Goal: Task Accomplishment & Management: Manage account settings

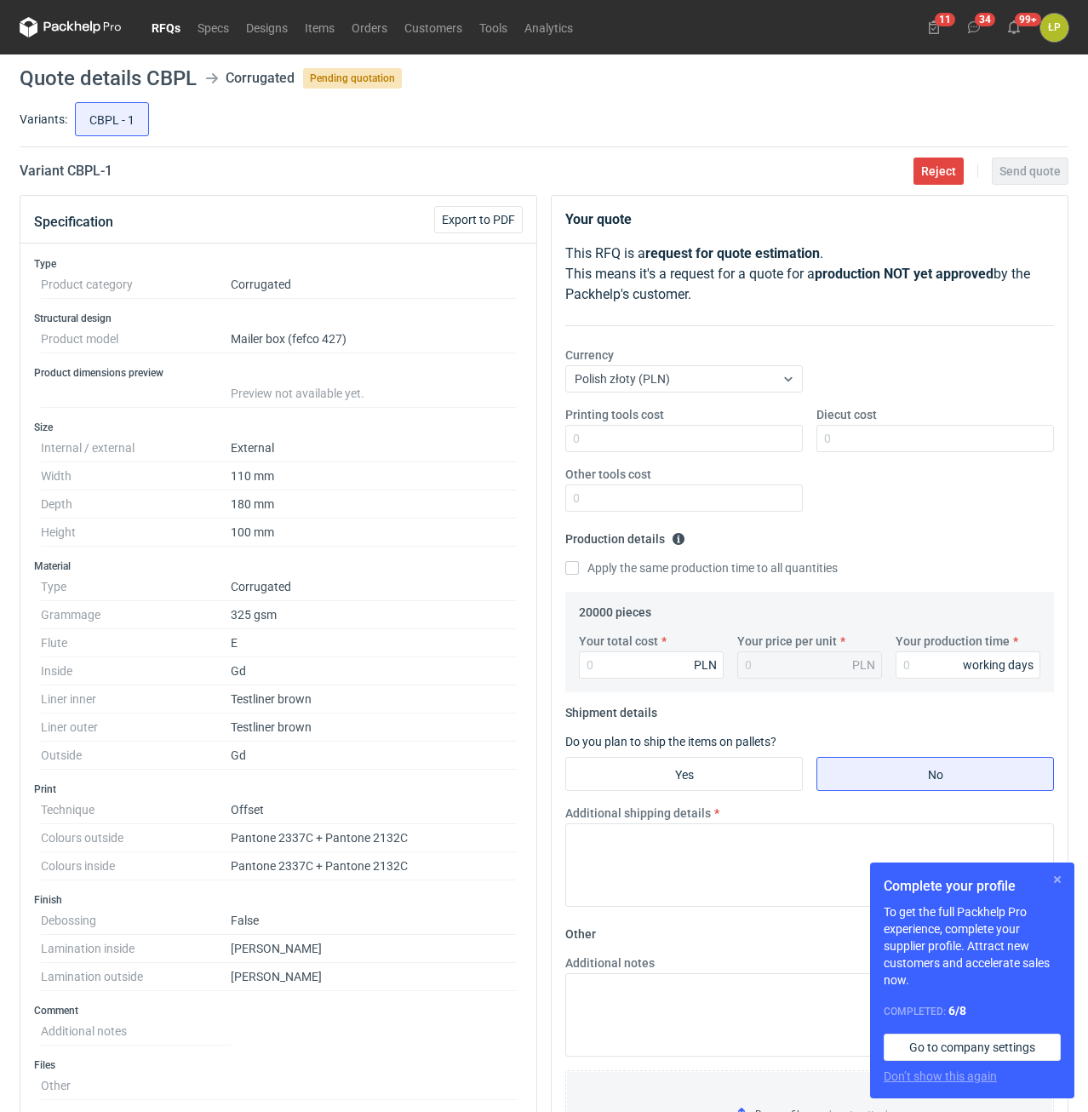
click at [1054, 879] on button "button" at bounding box center [1057, 879] width 20 height 20
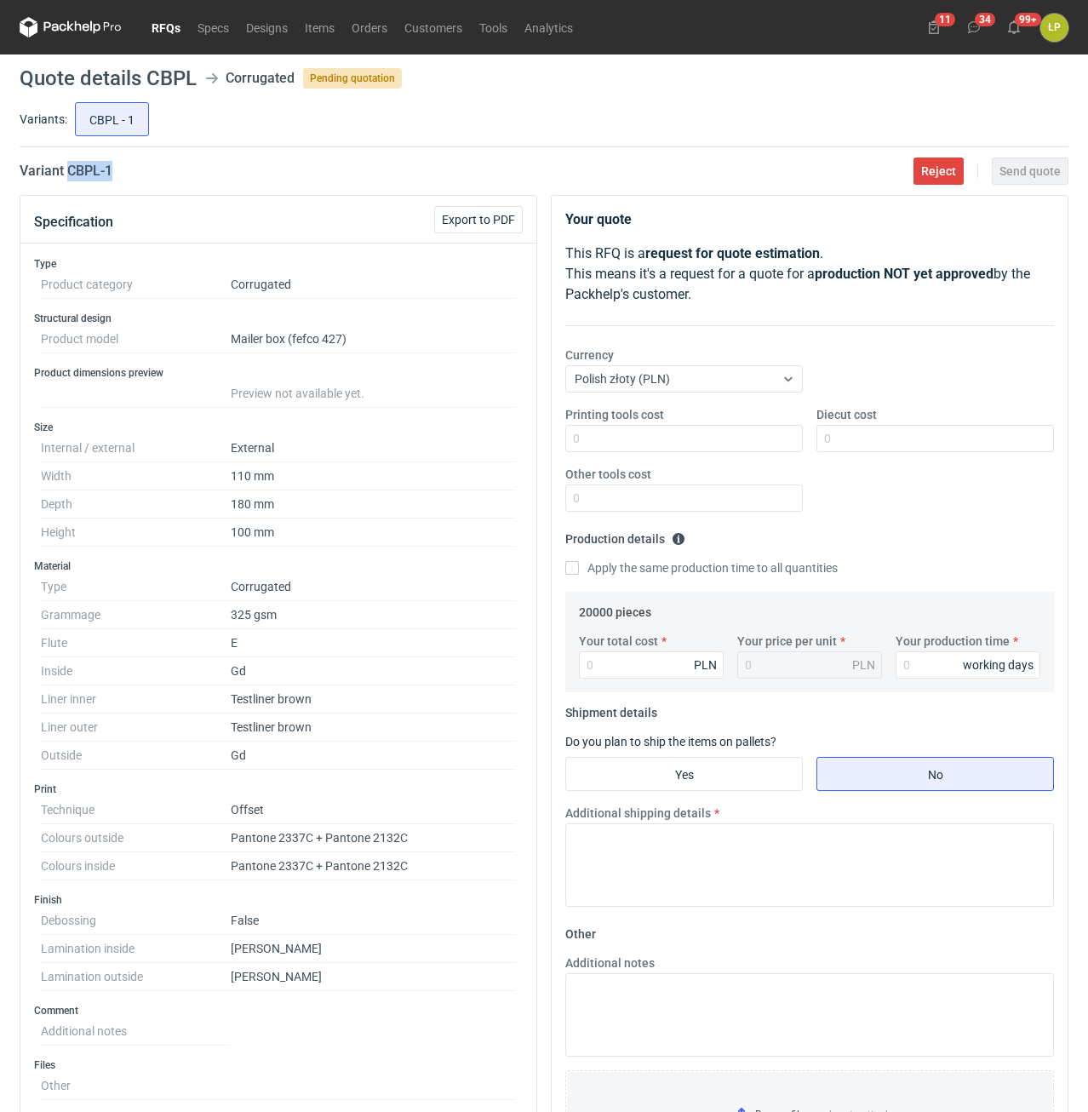
drag, startPoint x: 130, startPoint y: 170, endPoint x: 69, endPoint y: 182, distance: 62.4
click at [69, 182] on main "Quote details CBPL Corrugated Pending quotation Variants: CBPL - 1 Variant CBPL…" at bounding box center [544, 893] width 1062 height 1679
copy h2 "CBPL - 1"
click at [720, 438] on input "Printing tools cost" at bounding box center [684, 438] width 238 height 27
type input "0"
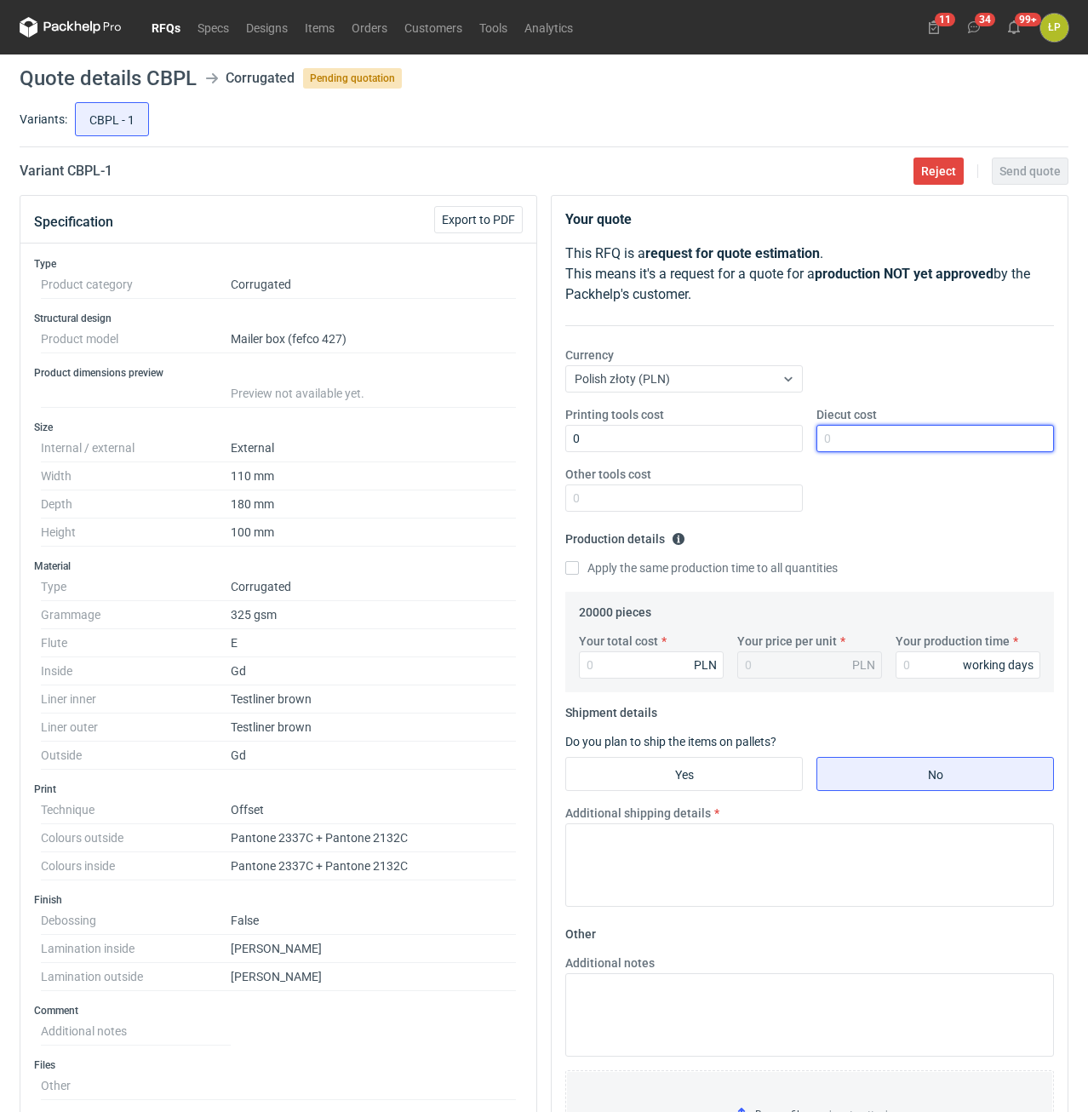
click at [900, 449] on input "Diecut cost" at bounding box center [935, 438] width 238 height 27
type input "2200"
click at [741, 501] on input "Other tools cost" at bounding box center [684, 497] width 238 height 27
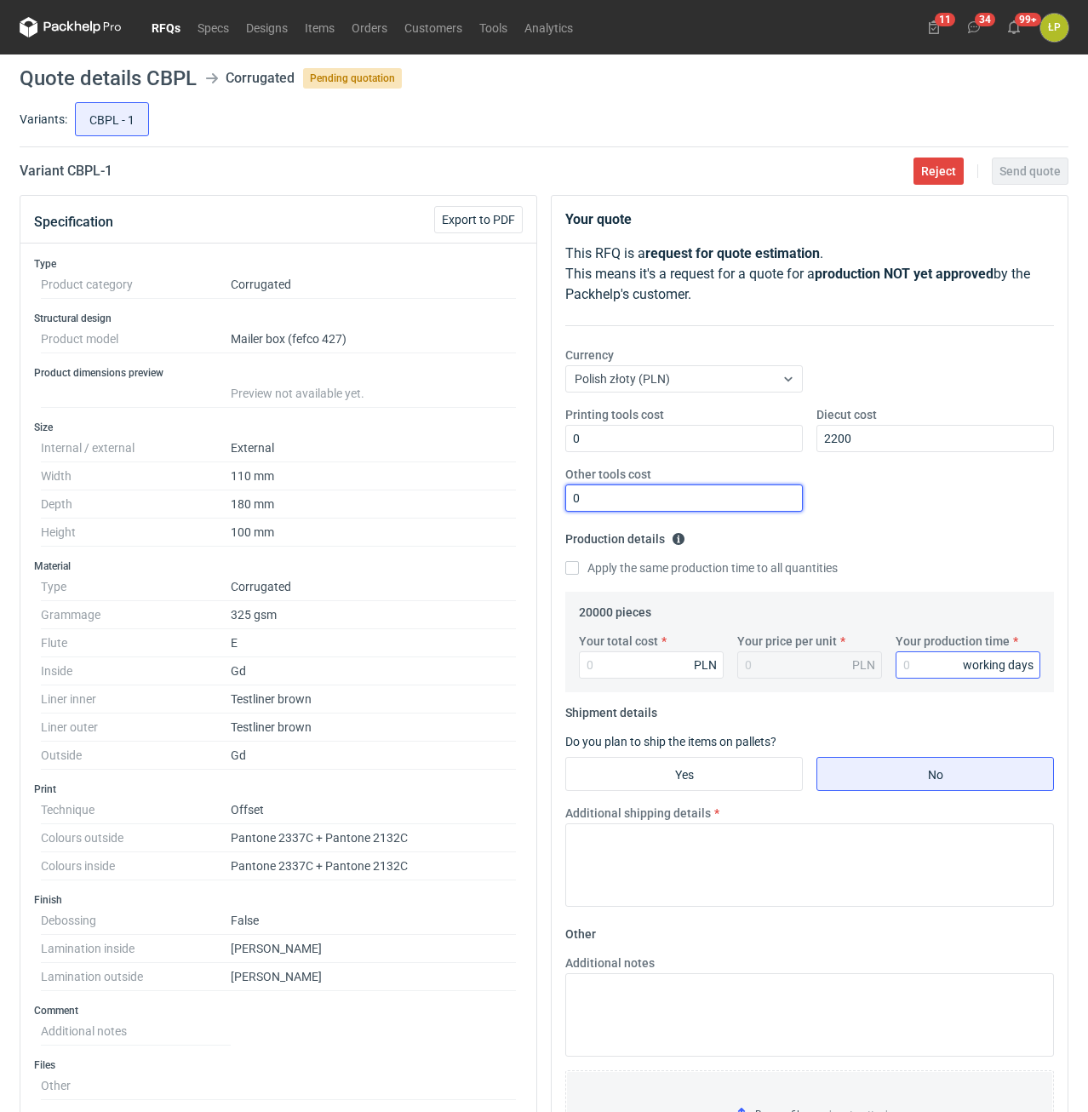
type input "0"
click at [920, 654] on input "Your production time" at bounding box center [968, 664] width 145 height 27
type input "15"
click at [655, 673] on input "Your total cost" at bounding box center [651, 664] width 145 height 27
type input "61400"
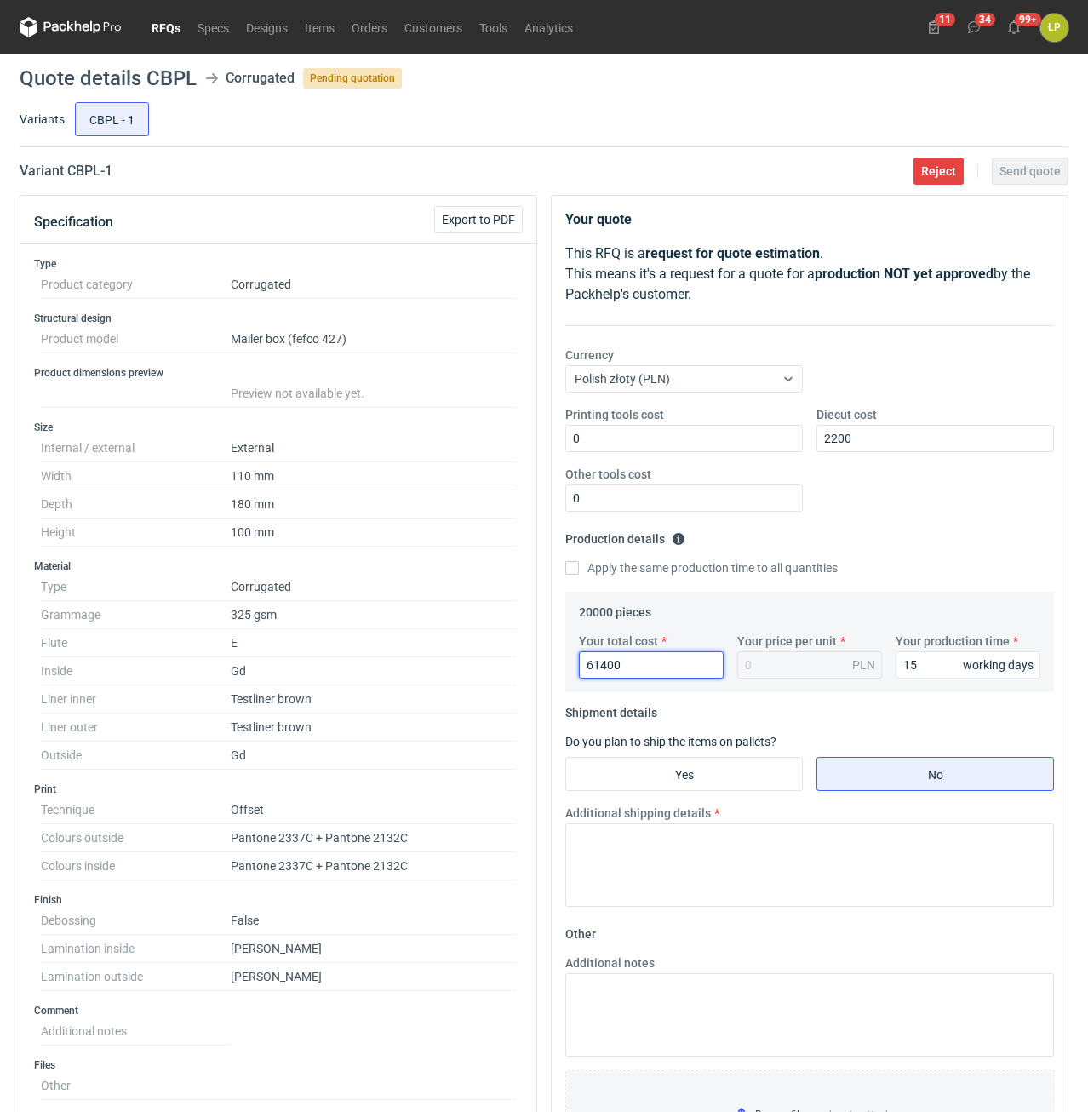
type input "3.07"
type input "61400"
click at [725, 769] on input "Yes" at bounding box center [684, 774] width 236 height 32
radio input "true"
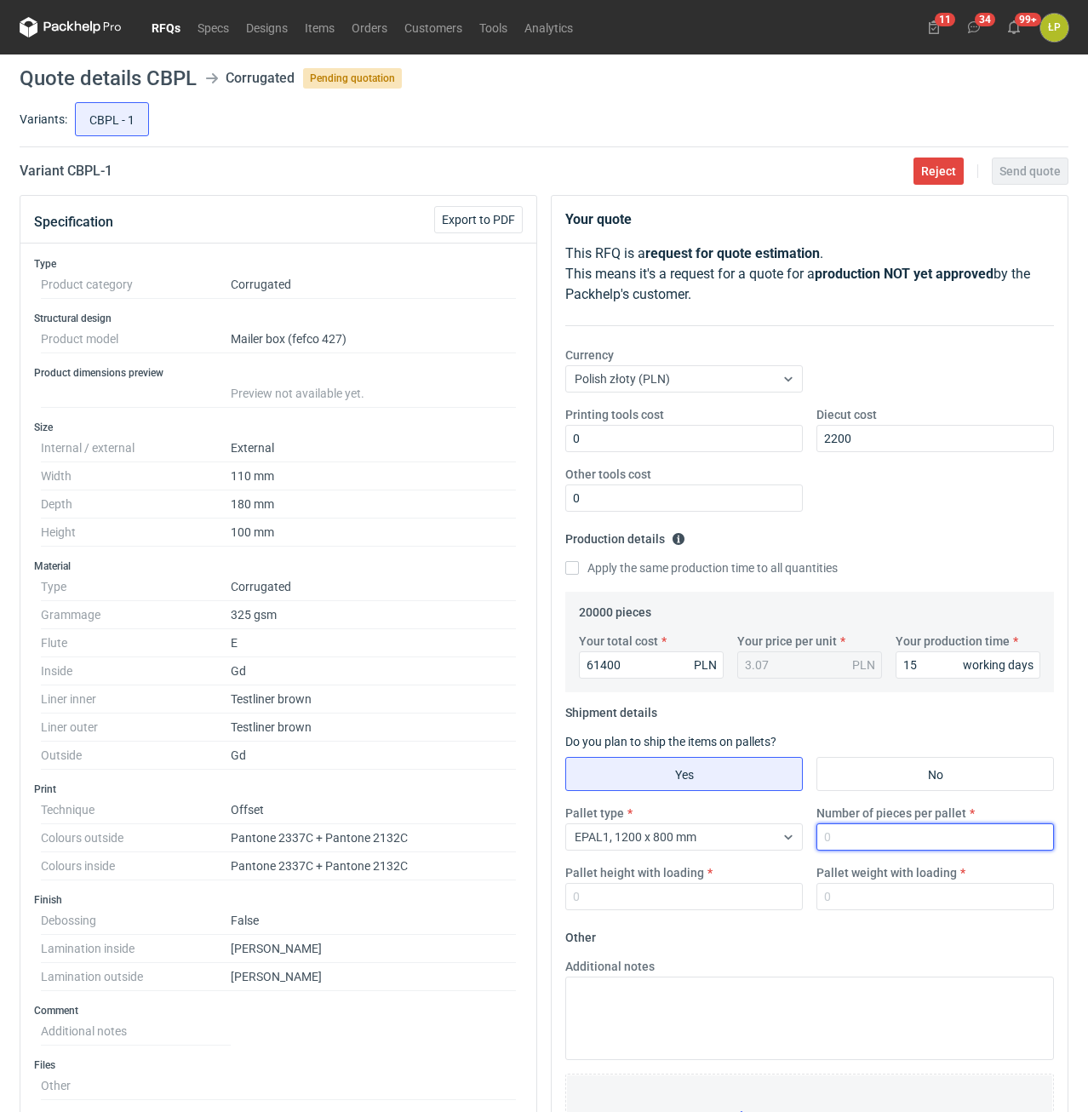
click at [862, 839] on input "Number of pieces per pallet" at bounding box center [935, 836] width 238 height 27
type input "1600"
click at [731, 887] on input "Pallet height with loading" at bounding box center [684, 896] width 238 height 27
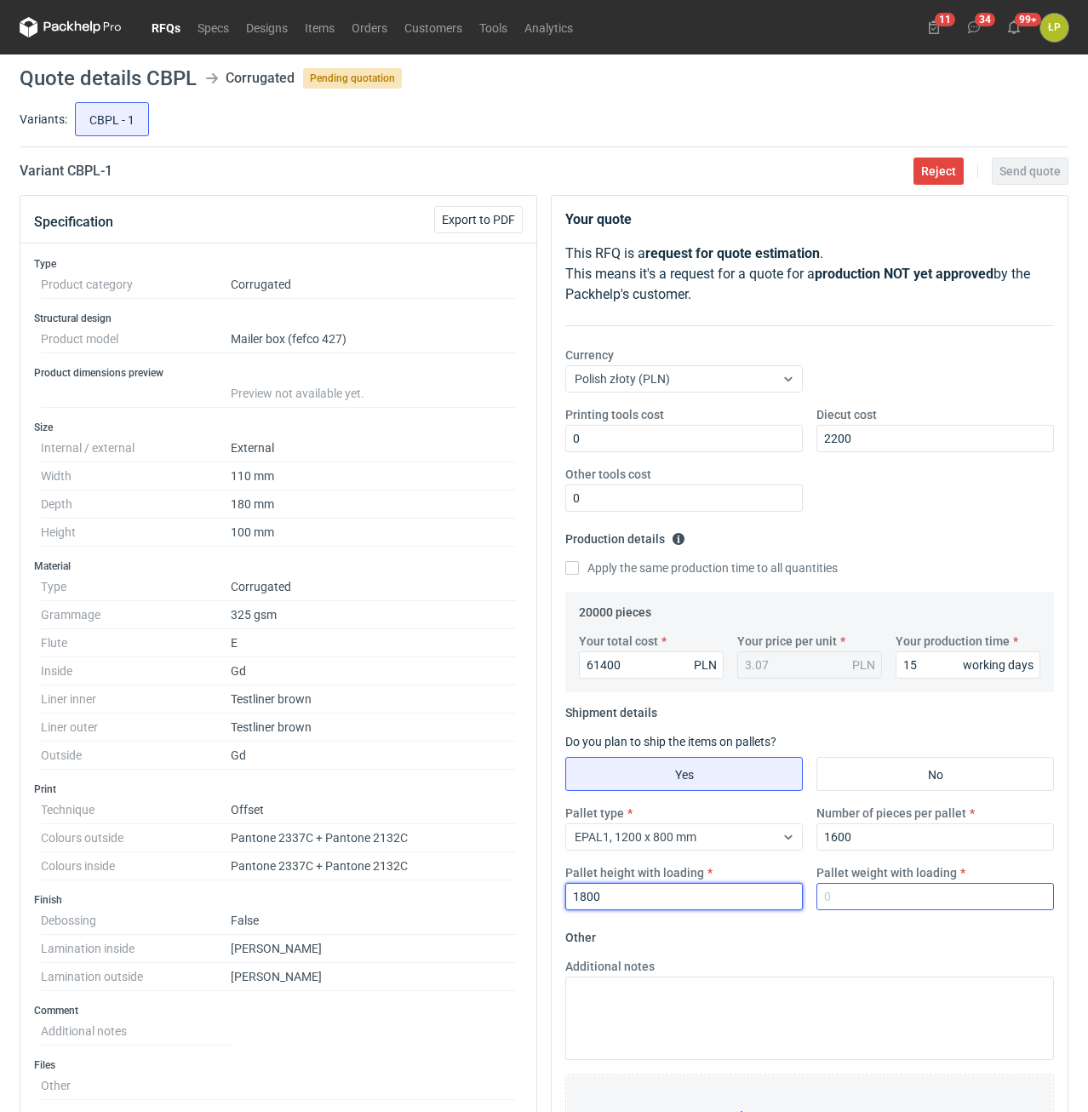
type input "1800"
click at [881, 895] on input "Pallet weight with loading" at bounding box center [935, 896] width 238 height 27
click at [961, 892] on input "Pallet weight with loading" at bounding box center [935, 896] width 238 height 27
type input "420"
click at [1012, 181] on button "Send quote" at bounding box center [1030, 170] width 77 height 27
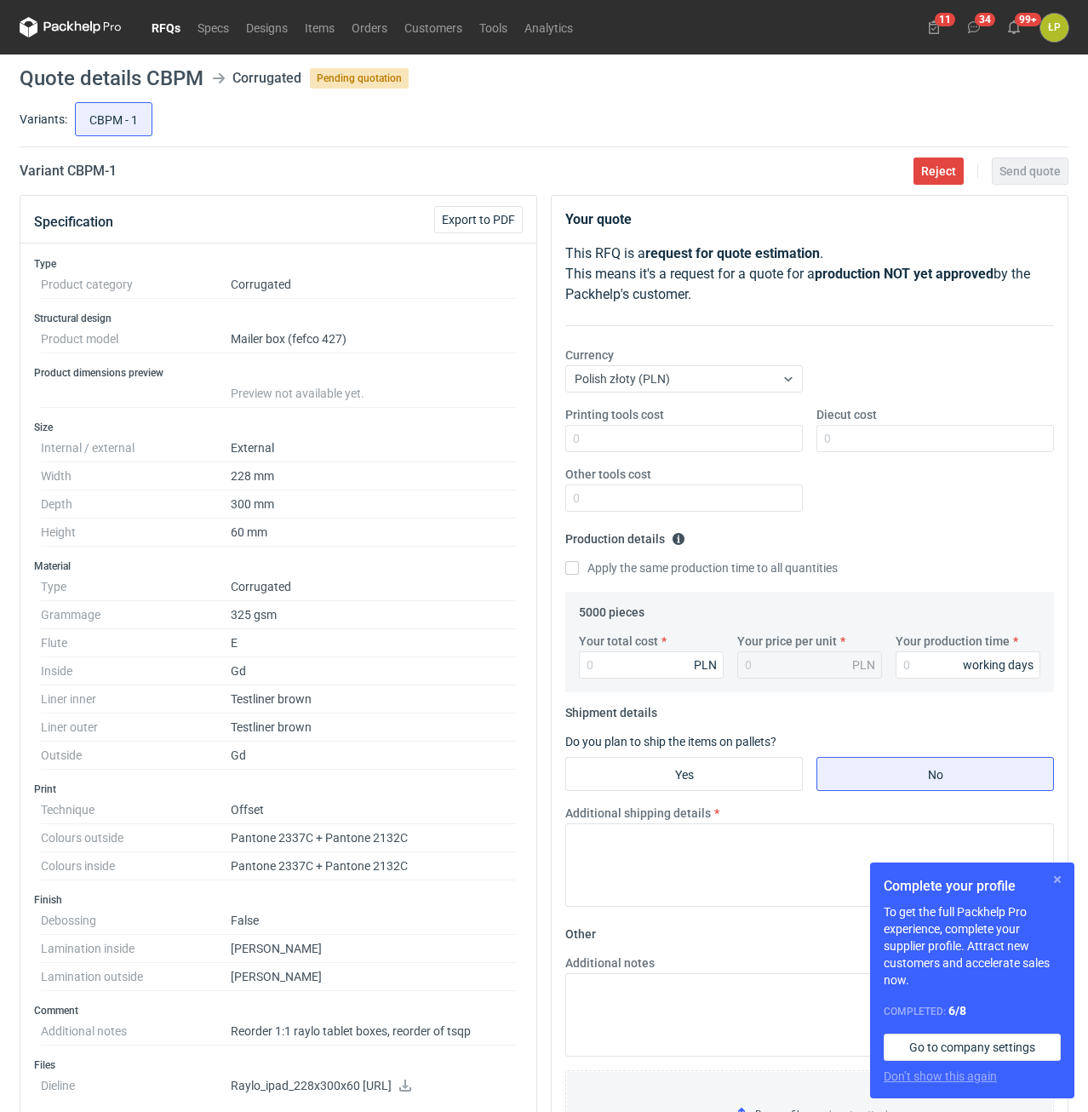
click at [1052, 886] on button "button" at bounding box center [1057, 879] width 20 height 20
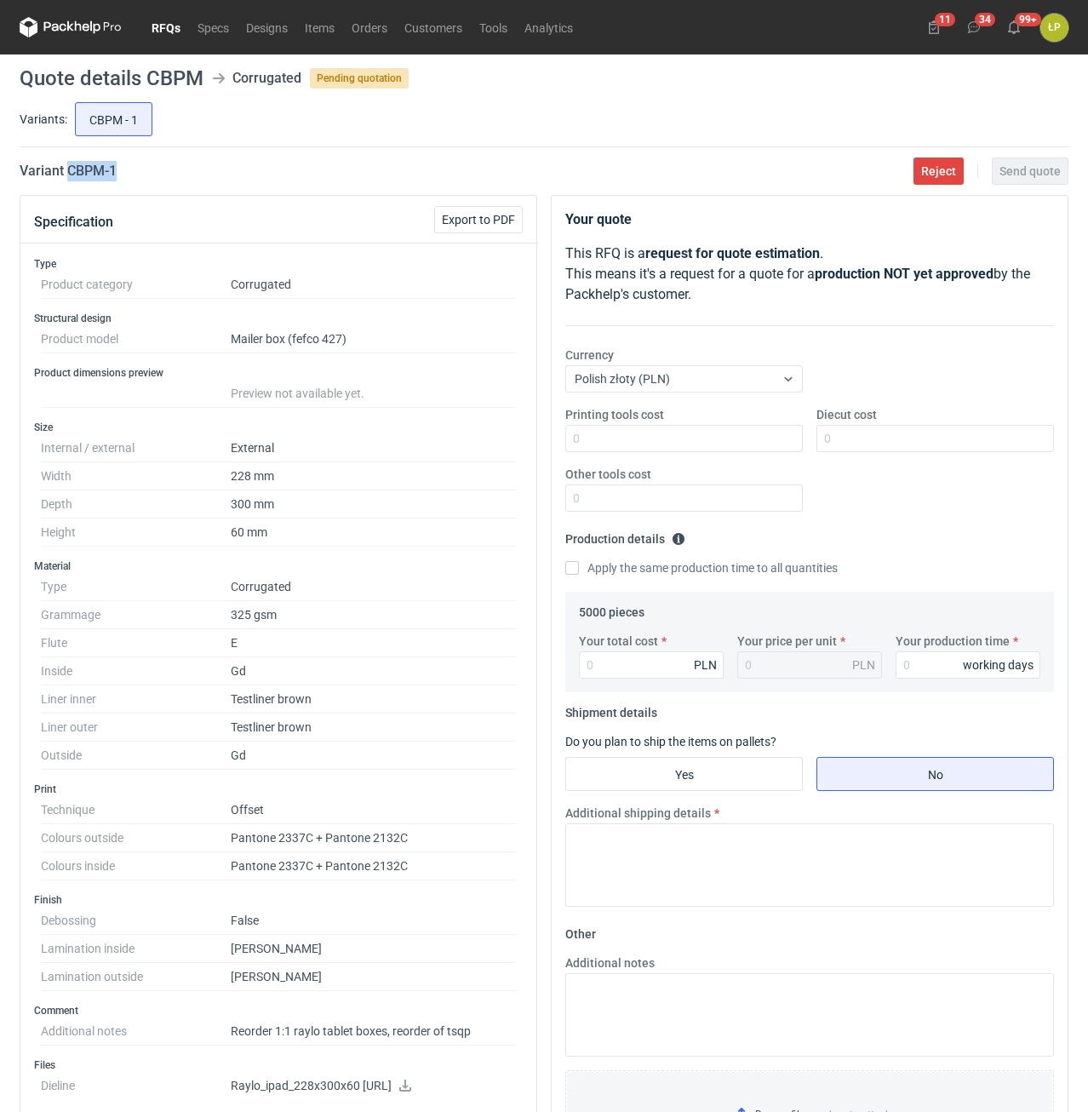
drag, startPoint x: 129, startPoint y: 179, endPoint x: 69, endPoint y: 179, distance: 59.6
click at [69, 179] on div "Variant CBPM - 1 Reject Send quote" at bounding box center [544, 171] width 1049 height 20
copy h2 "CBPM - 1"
click at [708, 448] on input "Printing tools cost" at bounding box center [684, 438] width 238 height 27
type input "0"
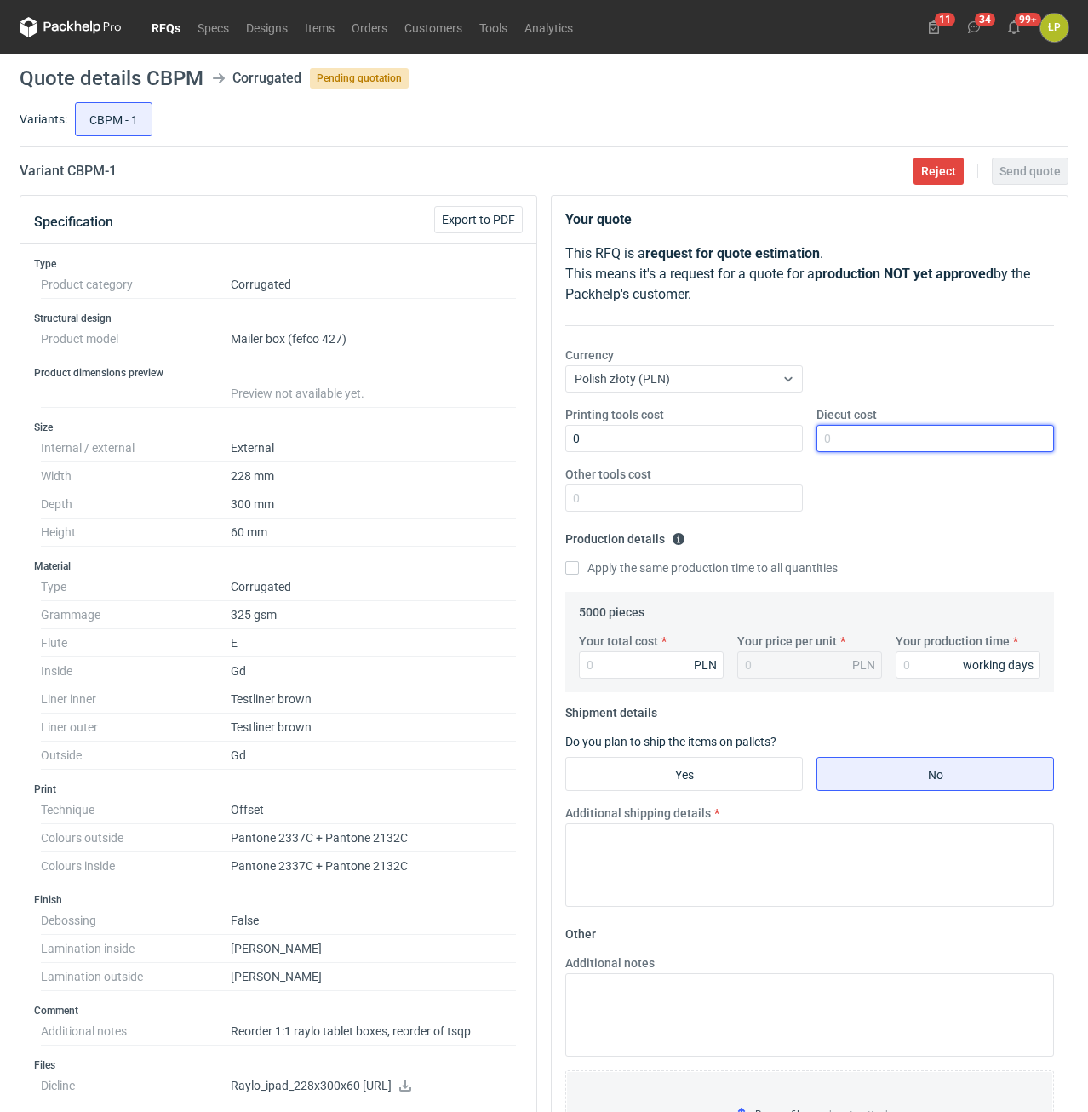
click at [880, 439] on input "Diecut cost" at bounding box center [935, 438] width 238 height 27
type input "2400"
click at [765, 492] on input "Other tools cost" at bounding box center [684, 497] width 238 height 27
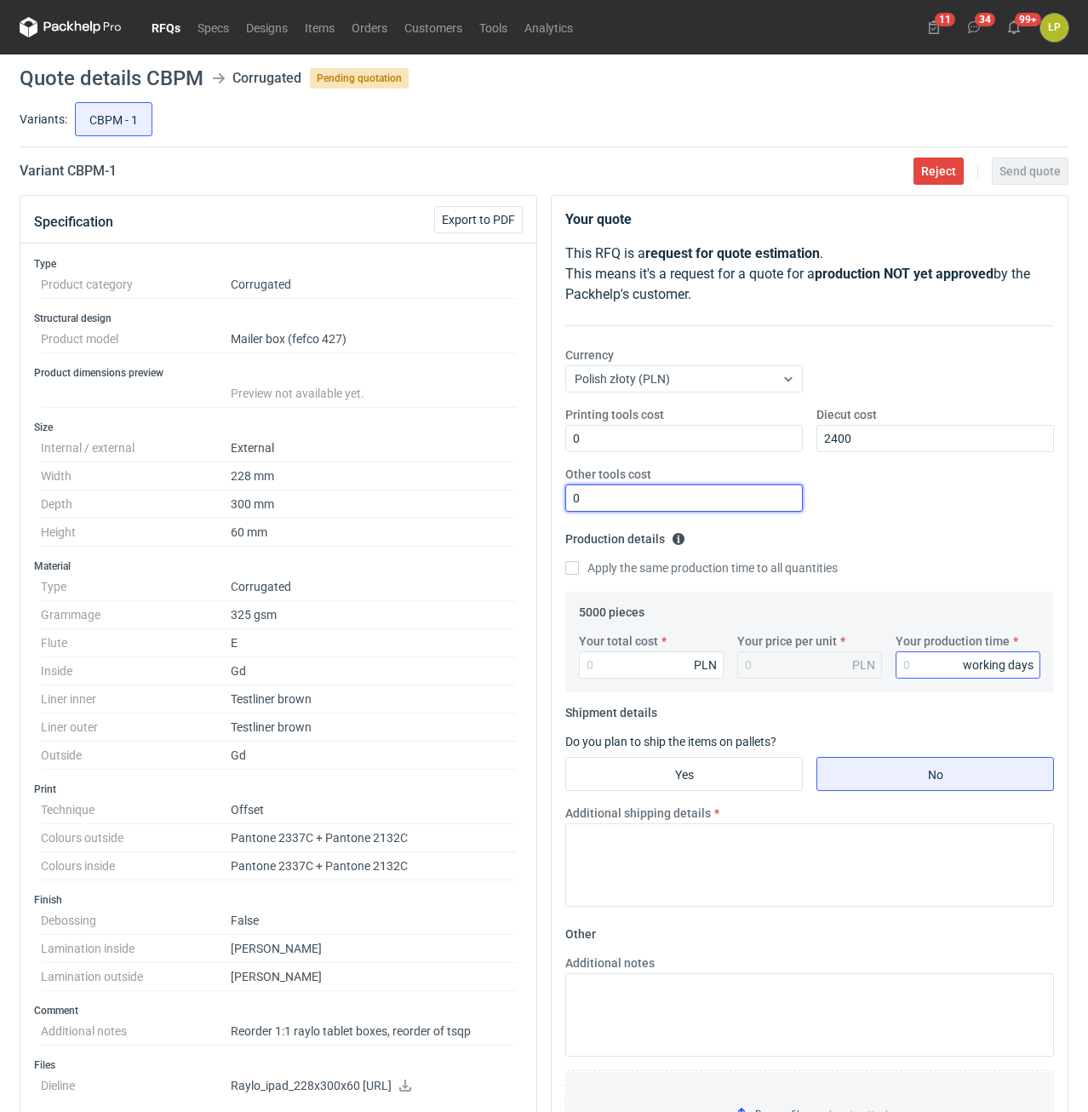
type input "0"
click at [910, 662] on input "Your production time" at bounding box center [968, 664] width 145 height 27
type input "15"
drag, startPoint x: 706, startPoint y: 671, endPoint x: 652, endPoint y: 671, distance: 53.6
click at [702, 671] on div "PLN" at bounding box center [705, 664] width 23 height 17
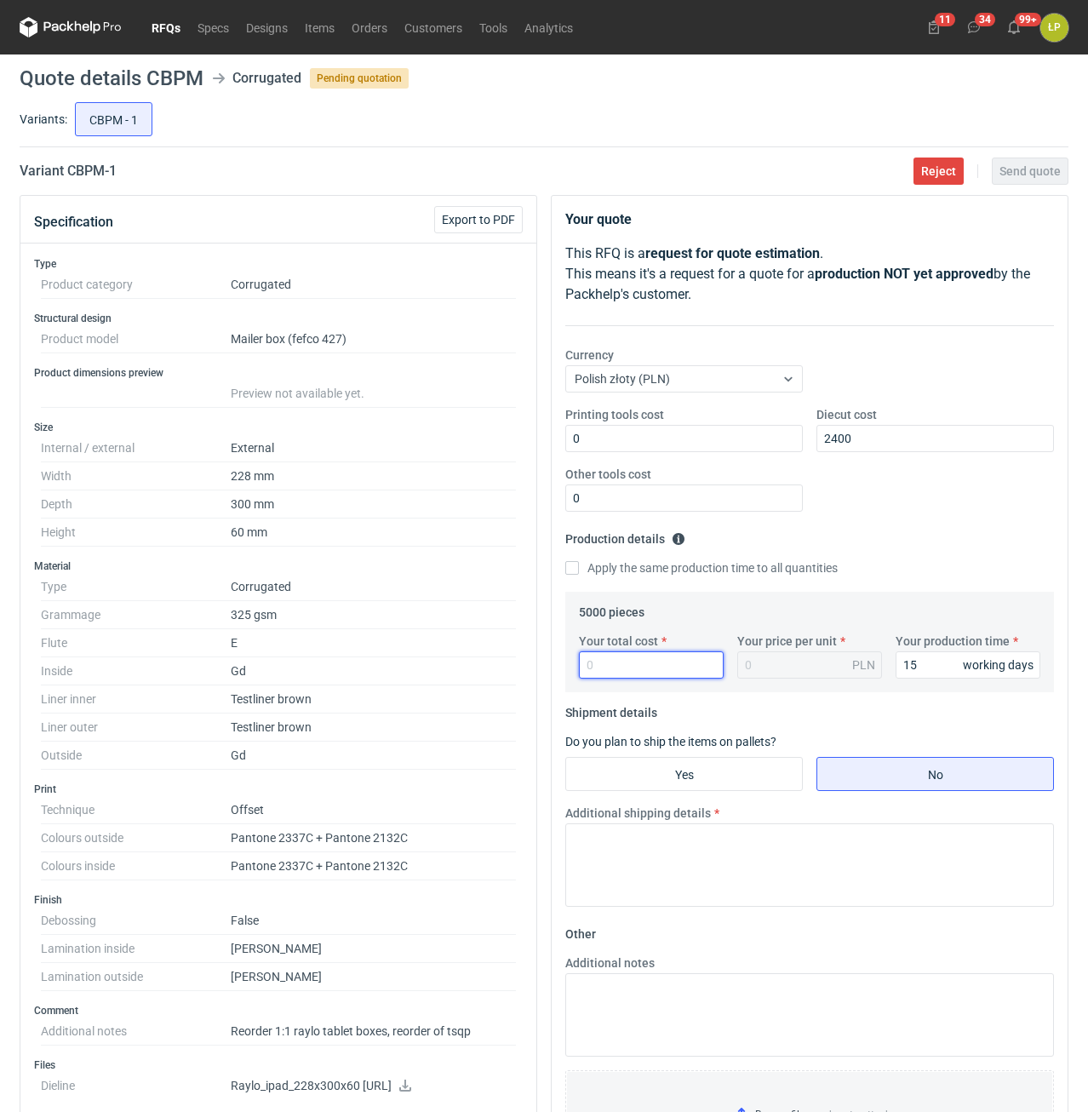
click at [652, 671] on input "Your total cost" at bounding box center [651, 664] width 145 height 27
click at [673, 678] on input "Your total cost" at bounding box center [651, 664] width 145 height 27
click at [671, 669] on input "Your total cost" at bounding box center [651, 664] width 145 height 27
type input "19150"
type input "3.83"
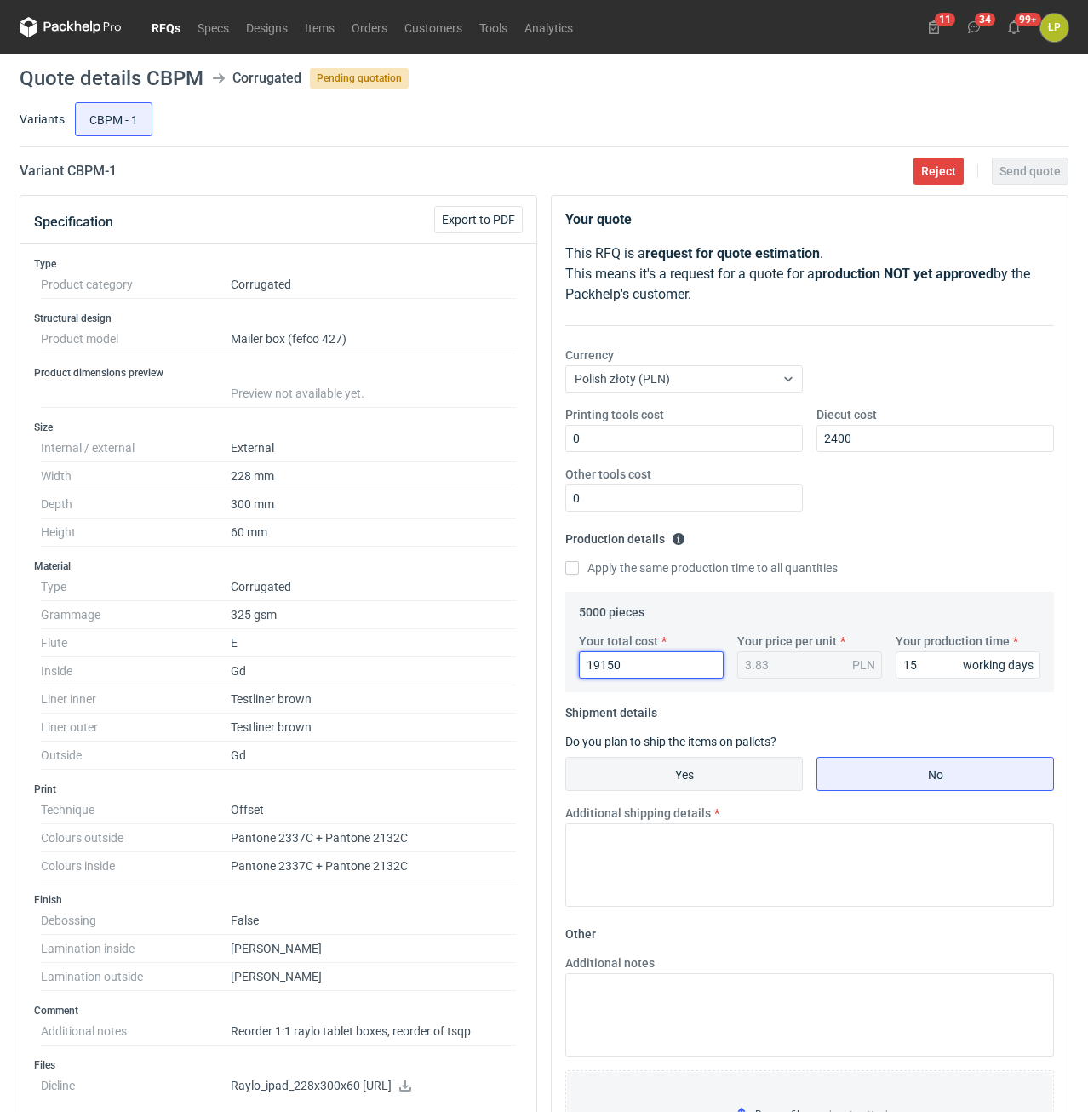
type input "19150"
click at [713, 767] on input "Yes" at bounding box center [684, 774] width 236 height 32
radio input "true"
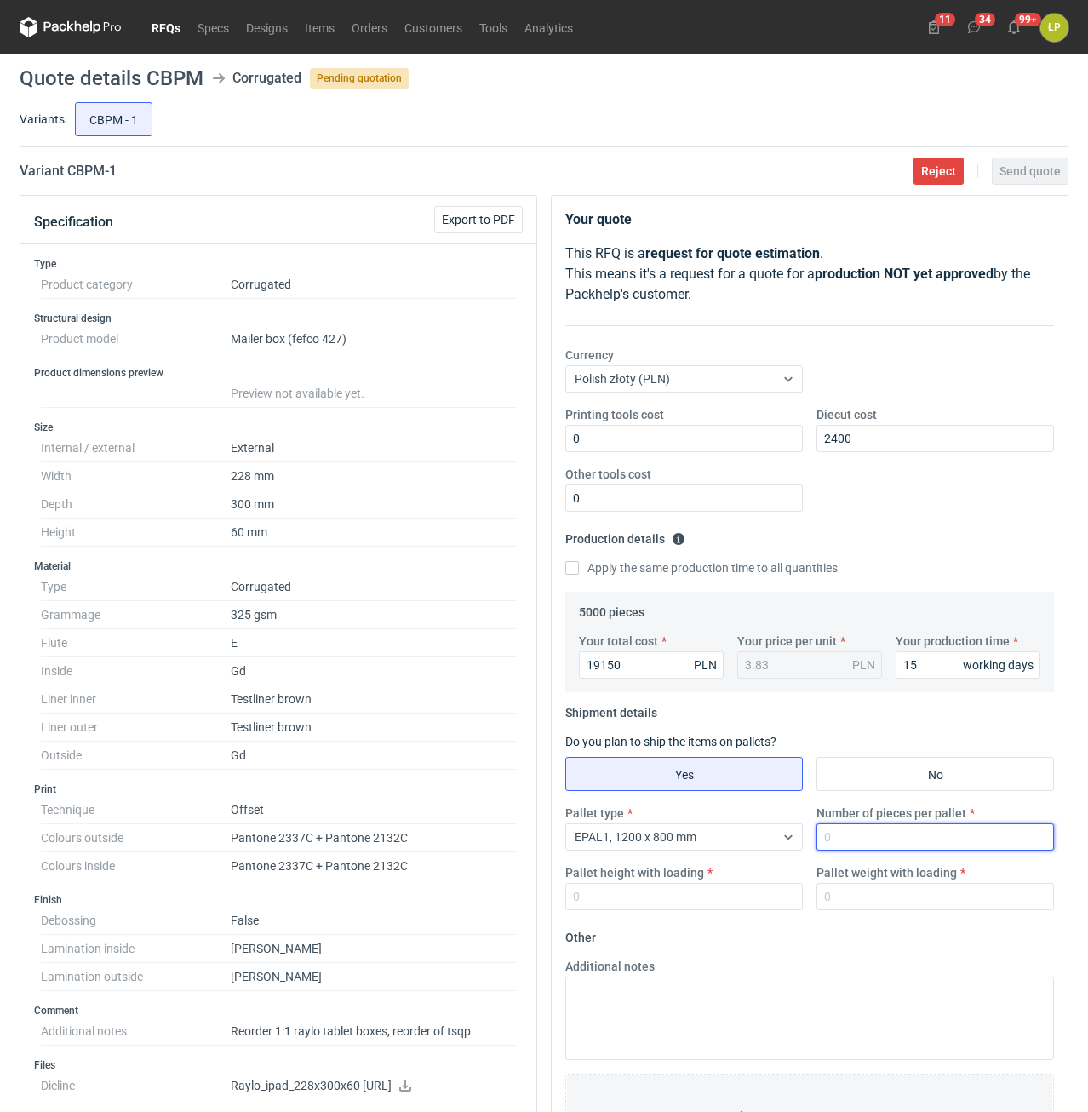
click at [843, 830] on input "Number of pieces per pallet" at bounding box center [935, 836] width 238 height 27
type input "1600"
click at [724, 890] on input "Pallet height with loading" at bounding box center [684, 896] width 238 height 27
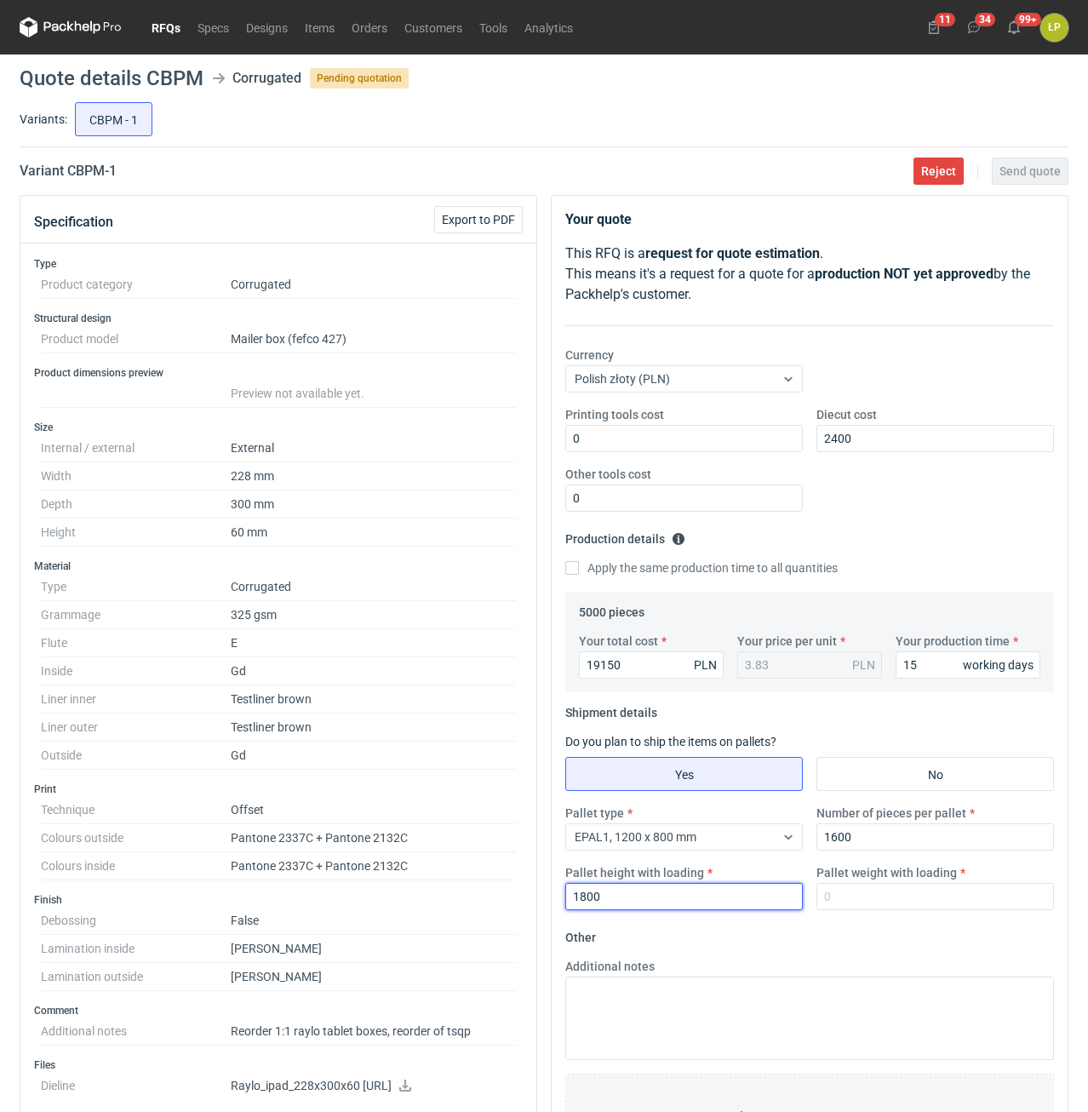
type input "1800"
click at [821, 919] on div "Pallet type EPAL1, 1200 x 800 mm Number of pieces per pallet 1600 Pallet height…" at bounding box center [809, 863] width 502 height 119
click at [902, 895] on input "Pallet weight with loading" at bounding box center [935, 896] width 238 height 27
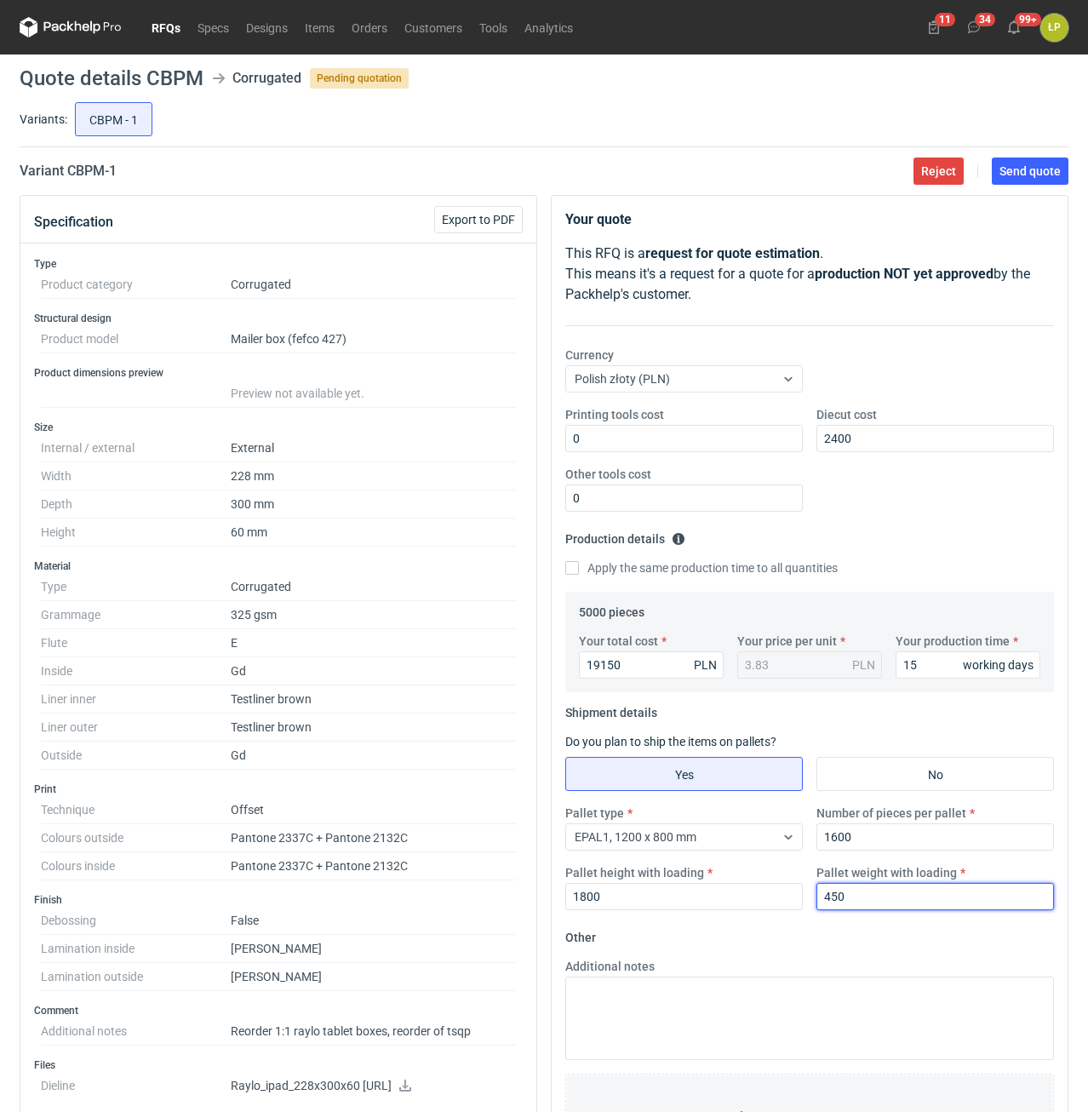
type input "450"
click at [905, 955] on fieldset "Other Additional notes Browse files or drop to attach" at bounding box center [809, 1050] width 489 height 252
click at [1053, 167] on span "Send quote" at bounding box center [1029, 171] width 61 height 12
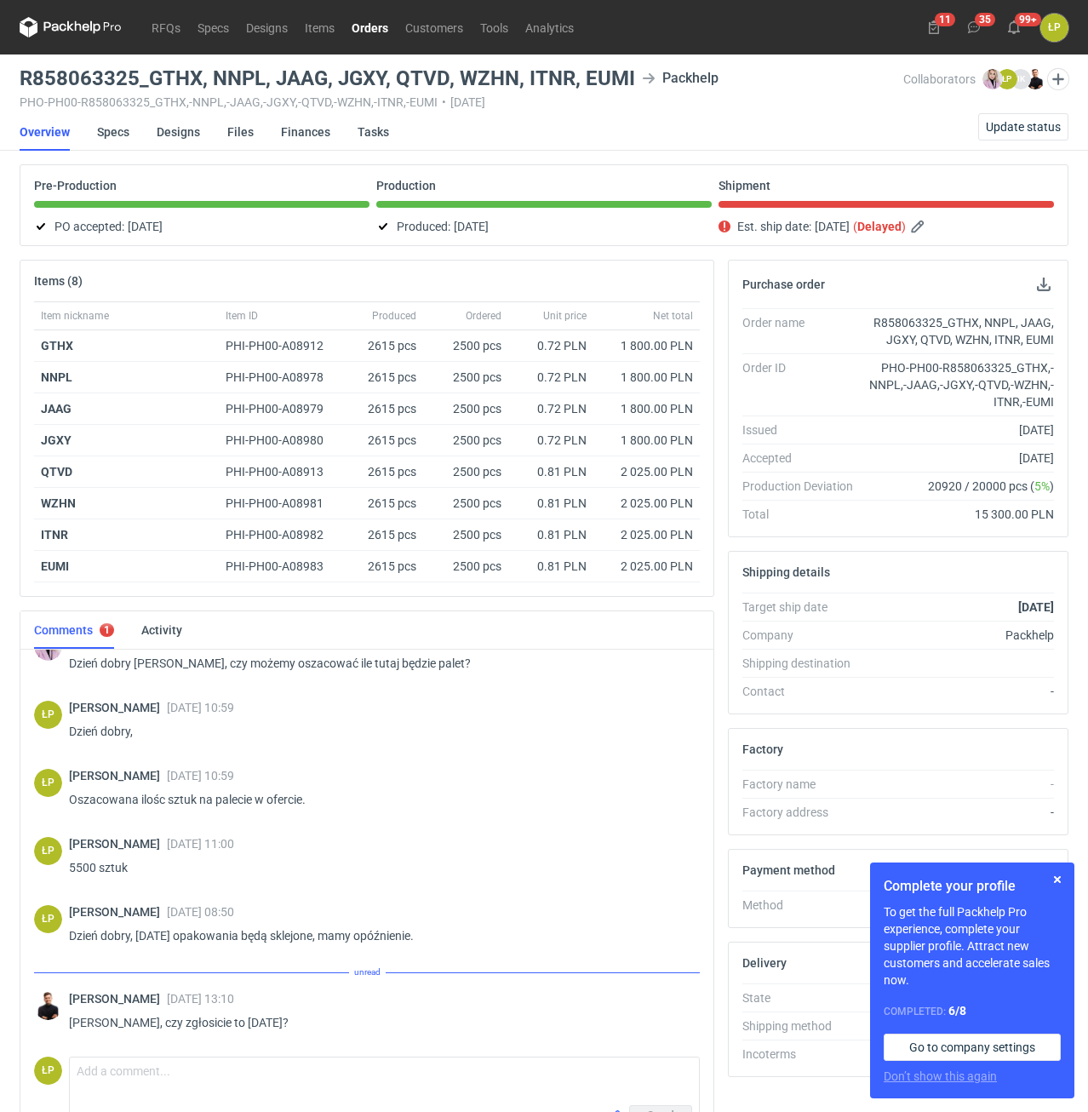
scroll to position [521, 0]
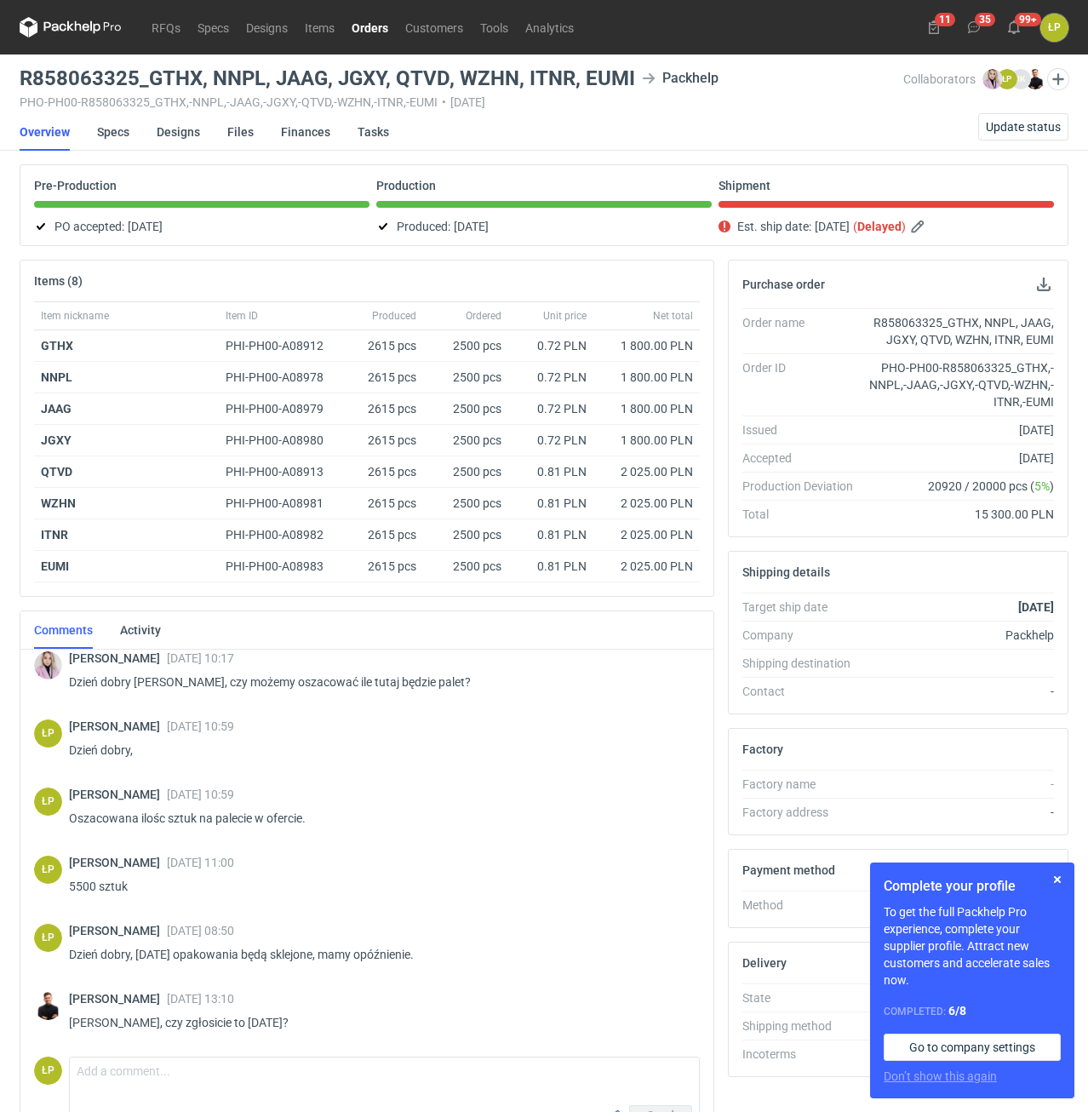
click at [364, 23] on link "Orders" at bounding box center [370, 27] width 54 height 20
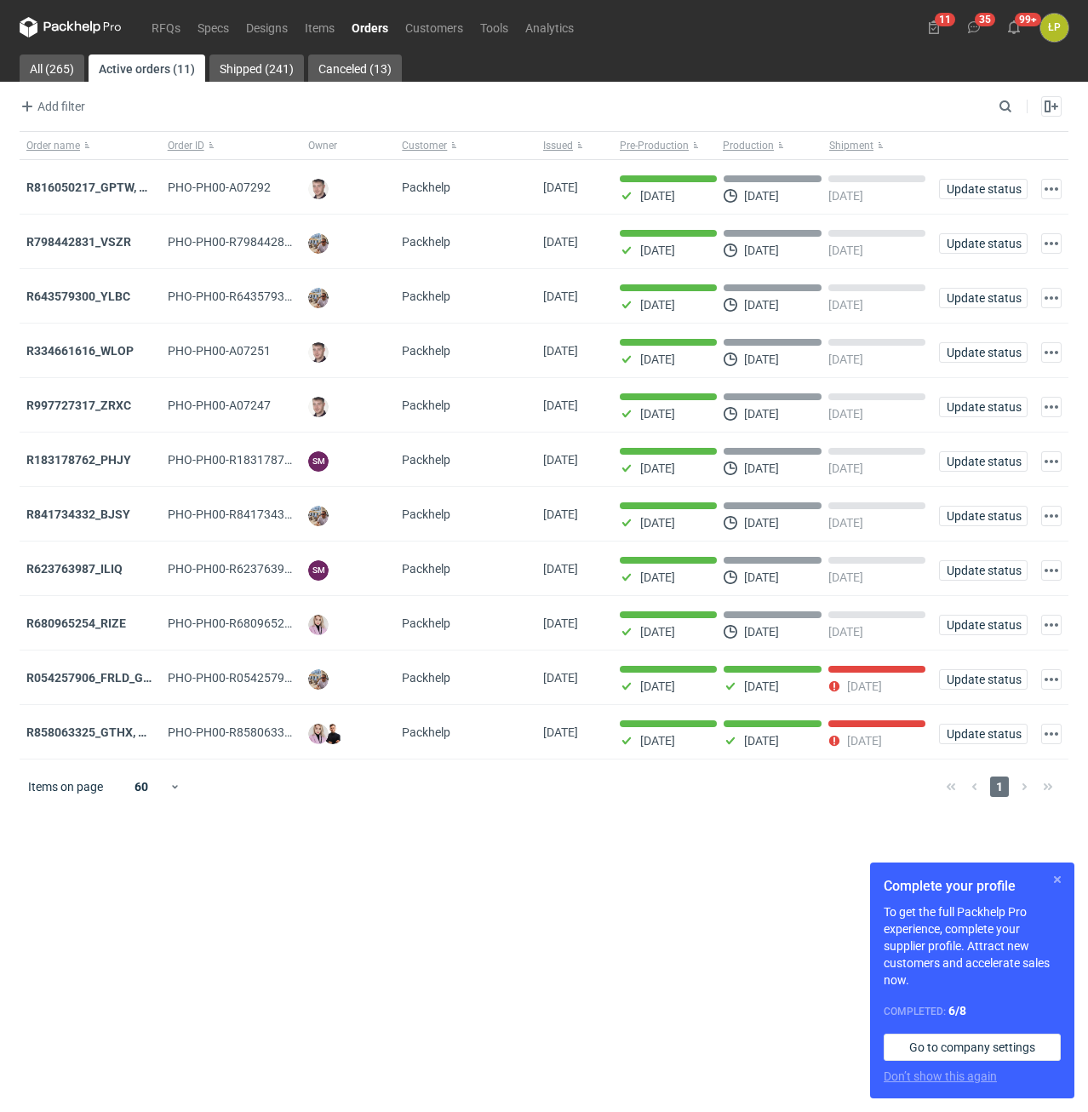
drag, startPoint x: 1059, startPoint y: 880, endPoint x: 1023, endPoint y: 886, distance: 36.2
click at [1057, 881] on button "button" at bounding box center [1057, 879] width 20 height 20
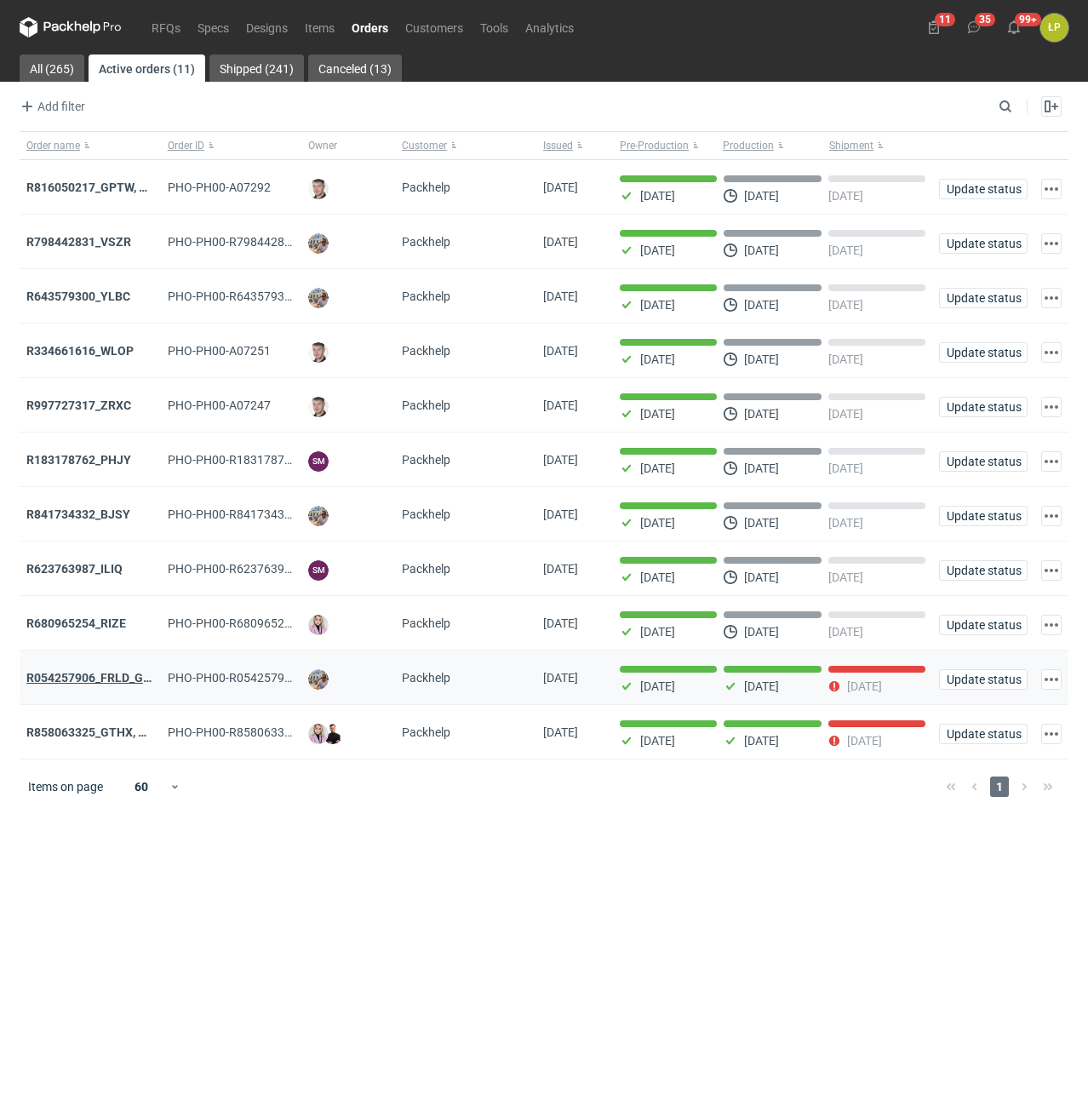
click at [110, 682] on strong "R054257906_FRLD_GMZJ_SABM" at bounding box center [116, 678] width 180 height 14
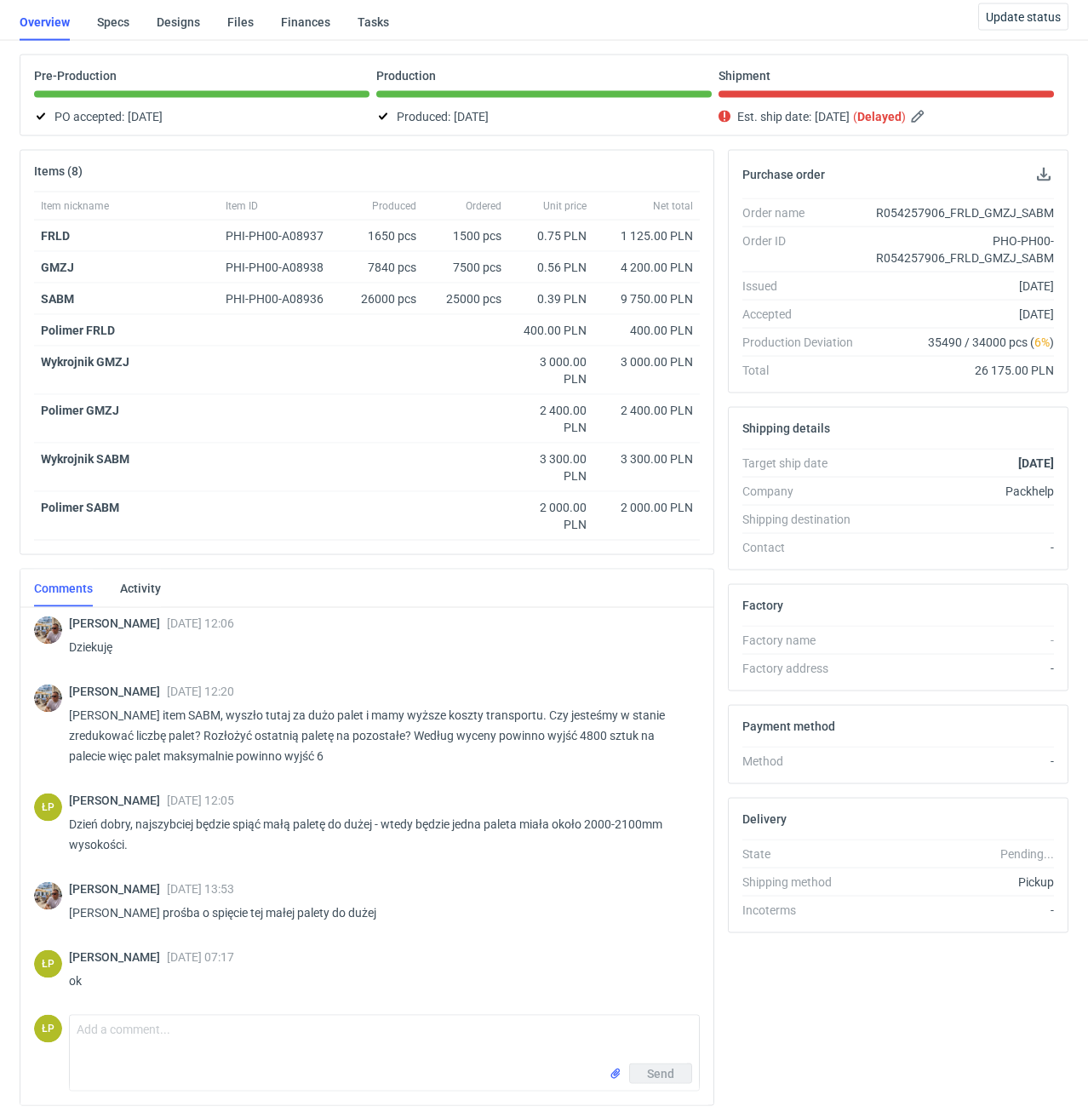
scroll to position [172, 0]
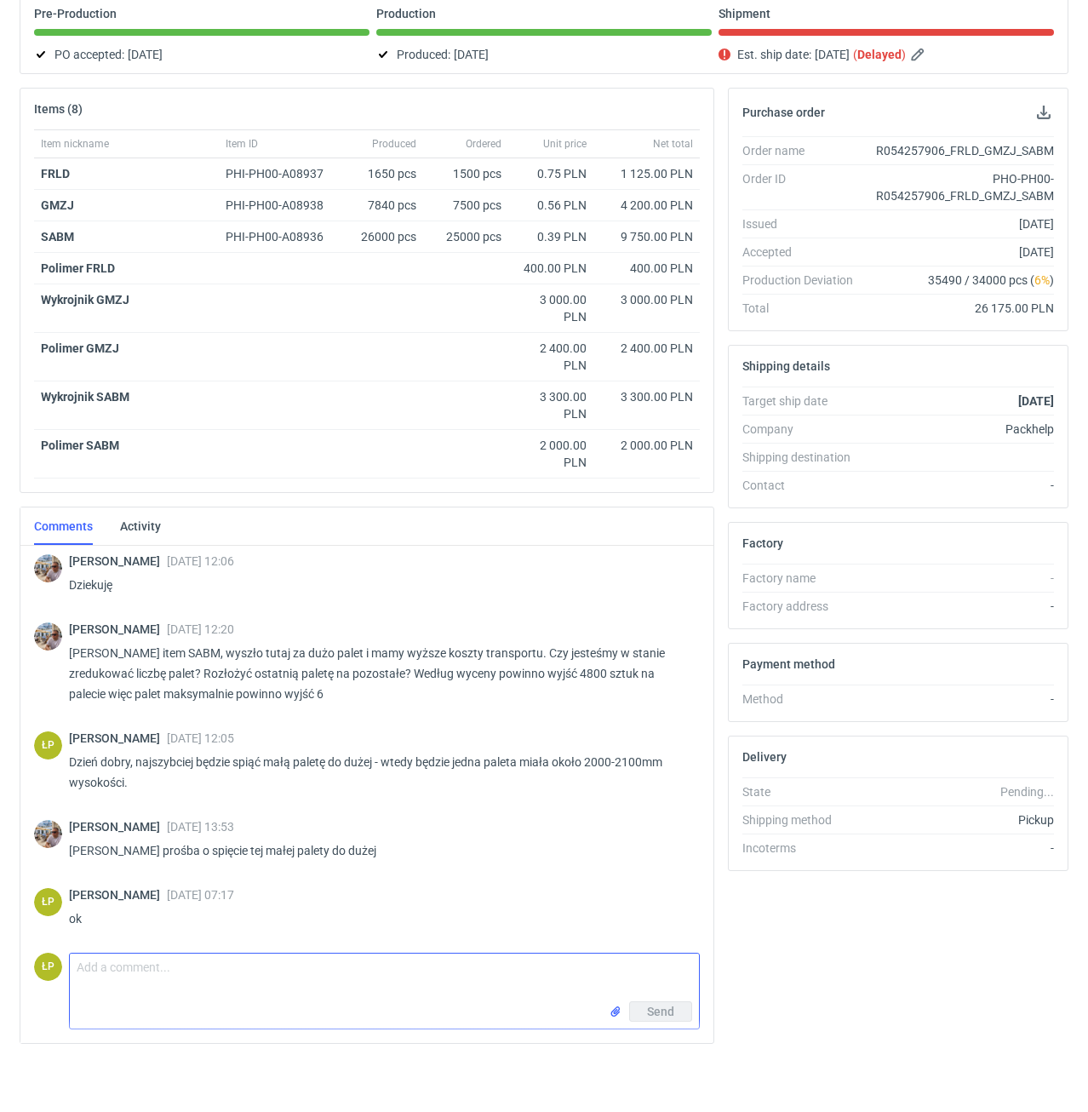
click at [288, 976] on textarea "Comment message" at bounding box center [384, 977] width 629 height 48
type textarea "odbiorą Państwo jutro?"
click at [621, 1011] on input "file" at bounding box center [616, 1012] width 14 height 18
click at [668, 1011] on span "Send" at bounding box center [660, 1011] width 27 height 12
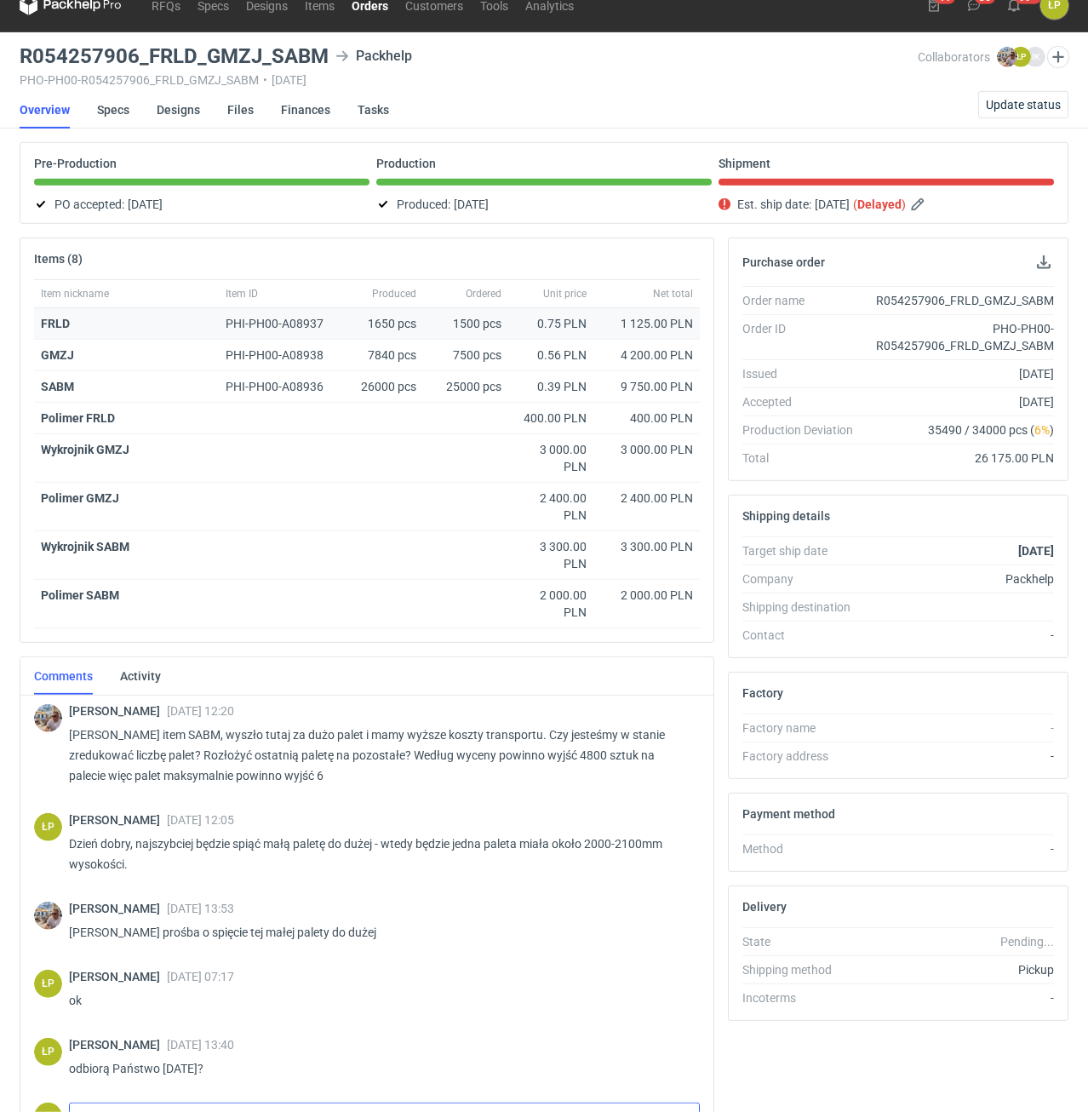
scroll to position [0, 0]
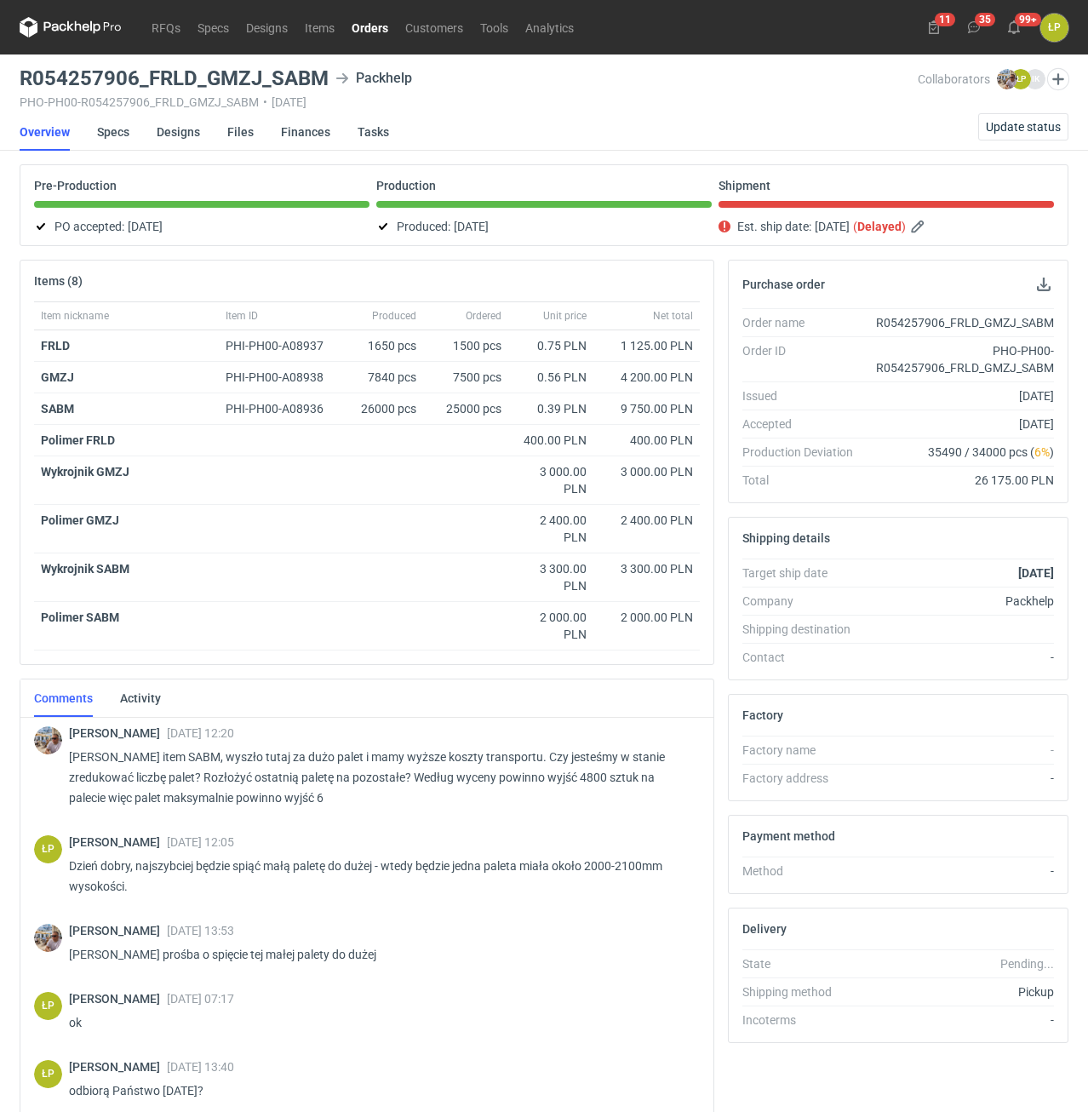
click at [391, 38] on nav "RFQs Specs Designs Items Orders Customers Tools Analytics" at bounding box center [301, 27] width 563 height 54
click at [382, 26] on link "Orders" at bounding box center [370, 27] width 54 height 20
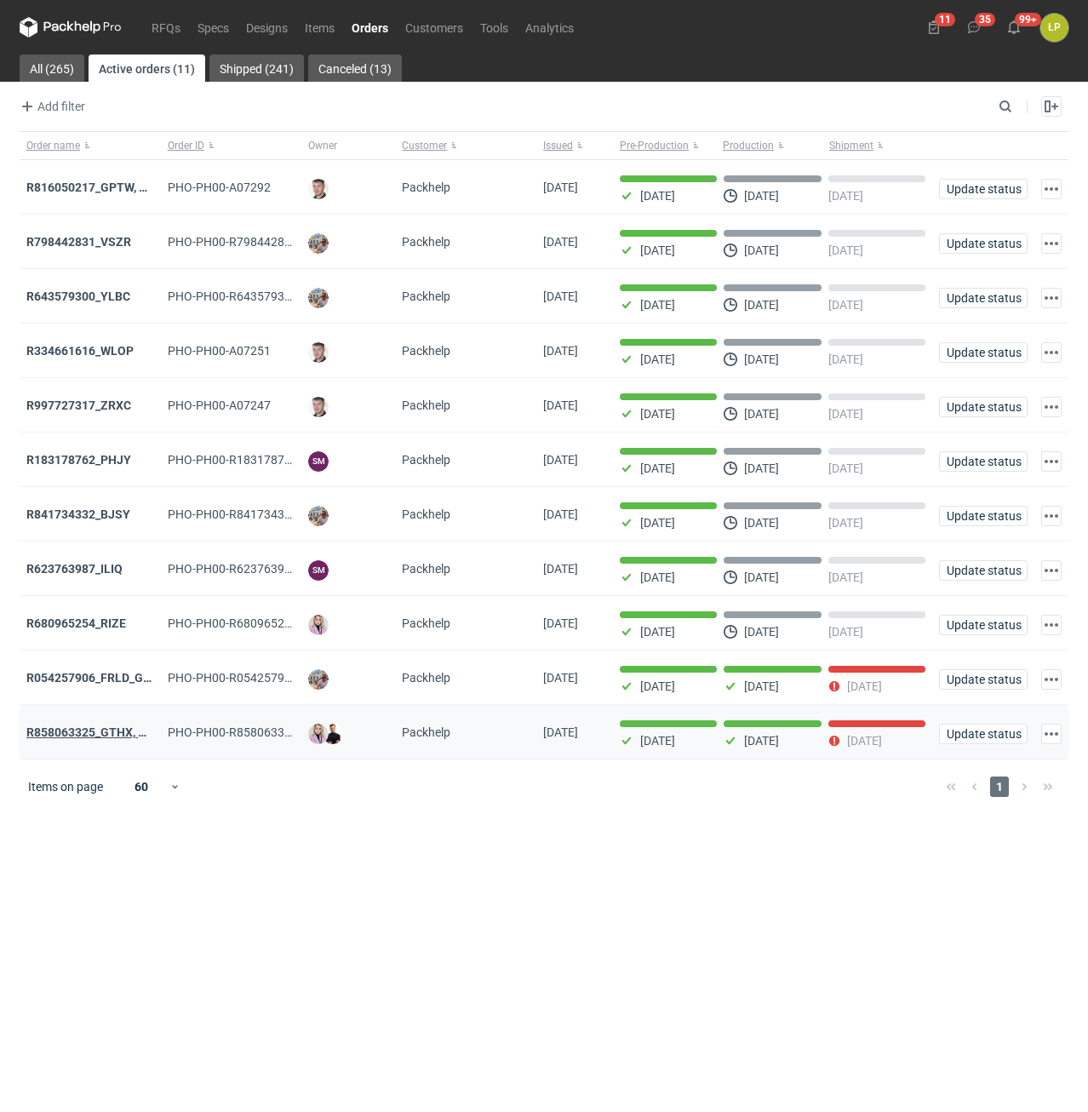
click at [108, 733] on strong "R858063325_GTHX, NNPL, JAAG, JGXY, QTVD, WZHN, ITNR, EUMI" at bounding box center [203, 732] width 354 height 14
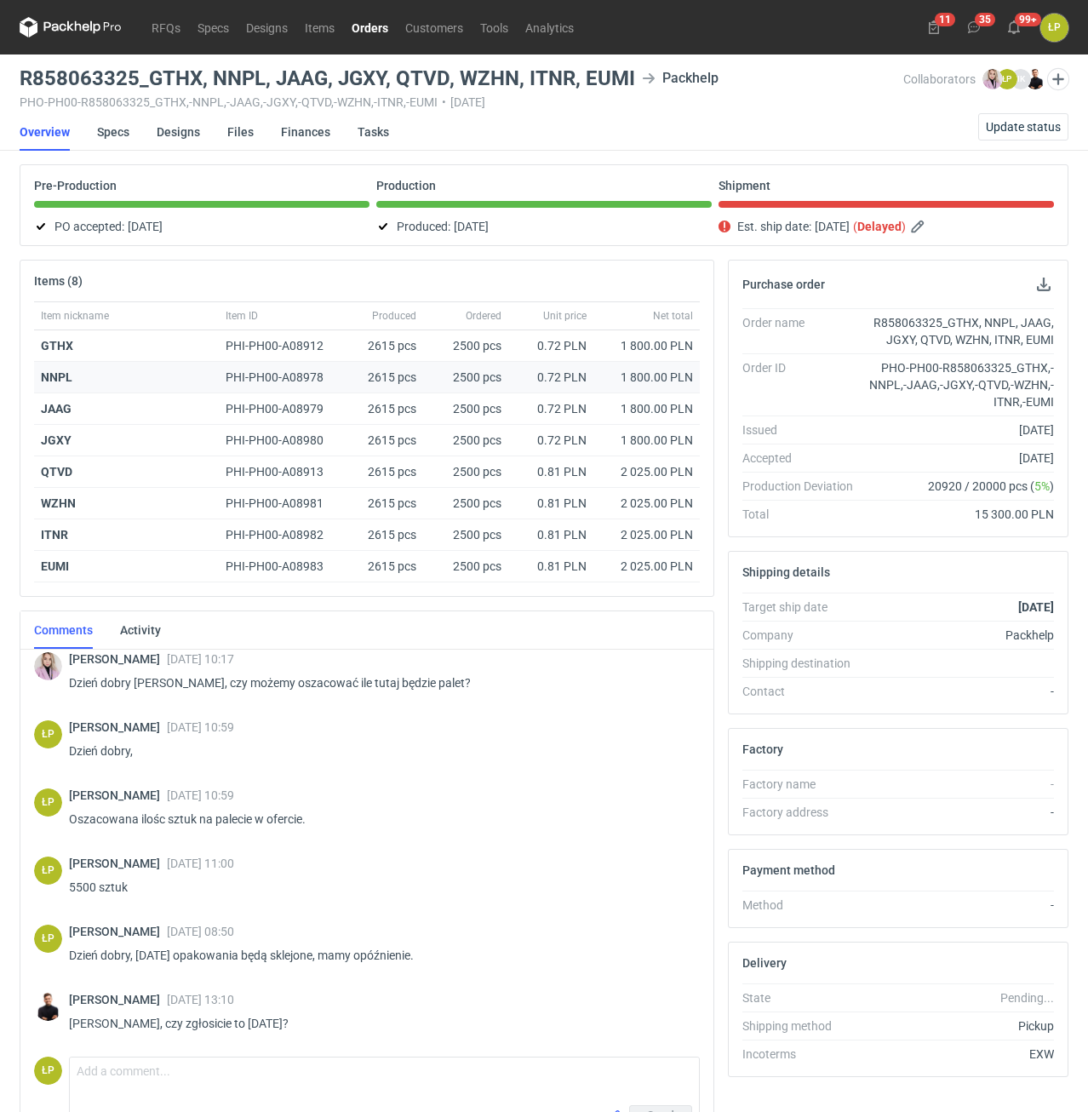
scroll to position [521, 0]
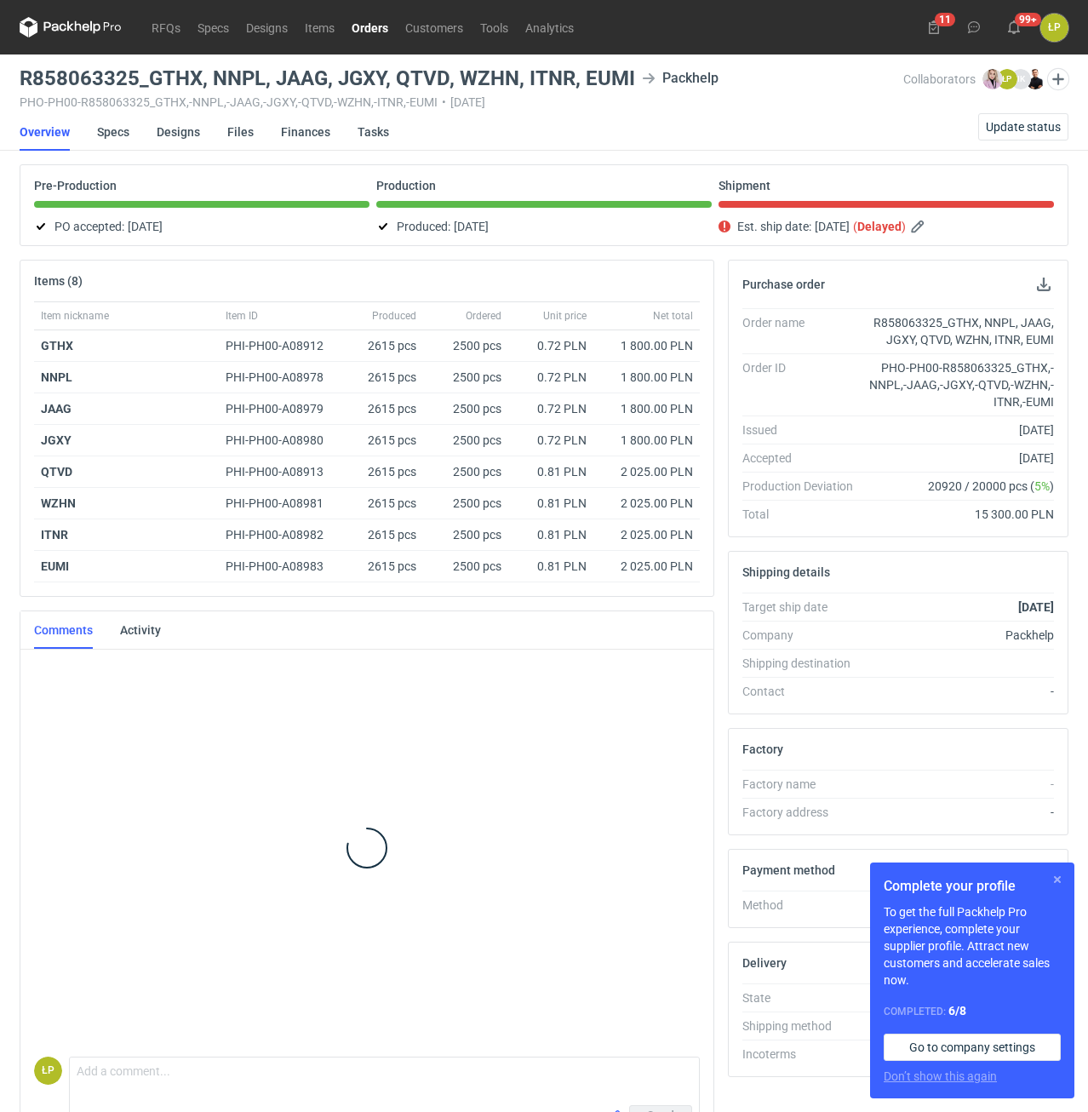
drag, startPoint x: 1061, startPoint y: 883, endPoint x: 1039, endPoint y: 878, distance: 21.9
click at [1060, 879] on button "button" at bounding box center [1057, 879] width 20 height 20
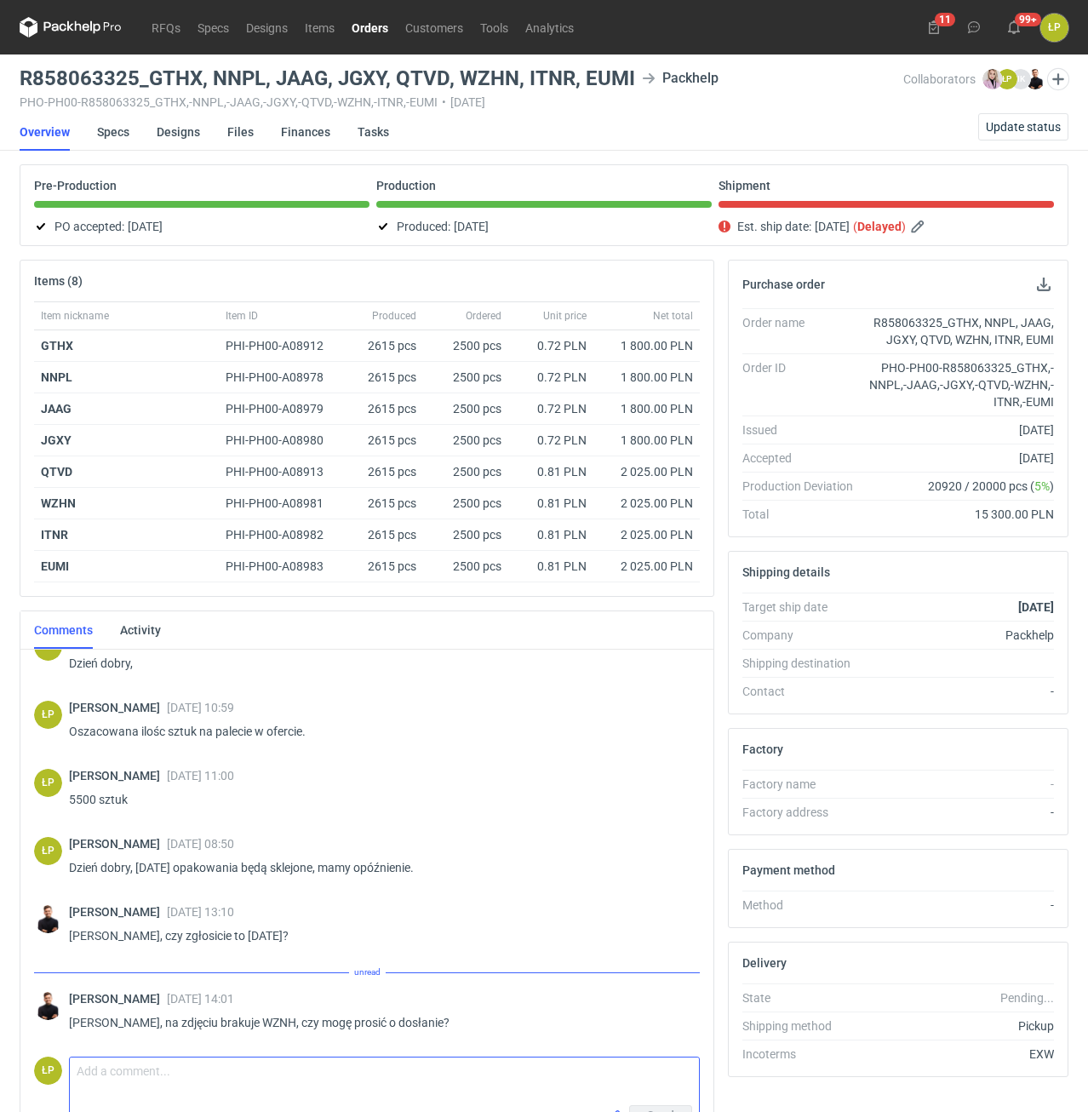
click at [430, 1089] on textarea "Comment message" at bounding box center [384, 1081] width 629 height 48
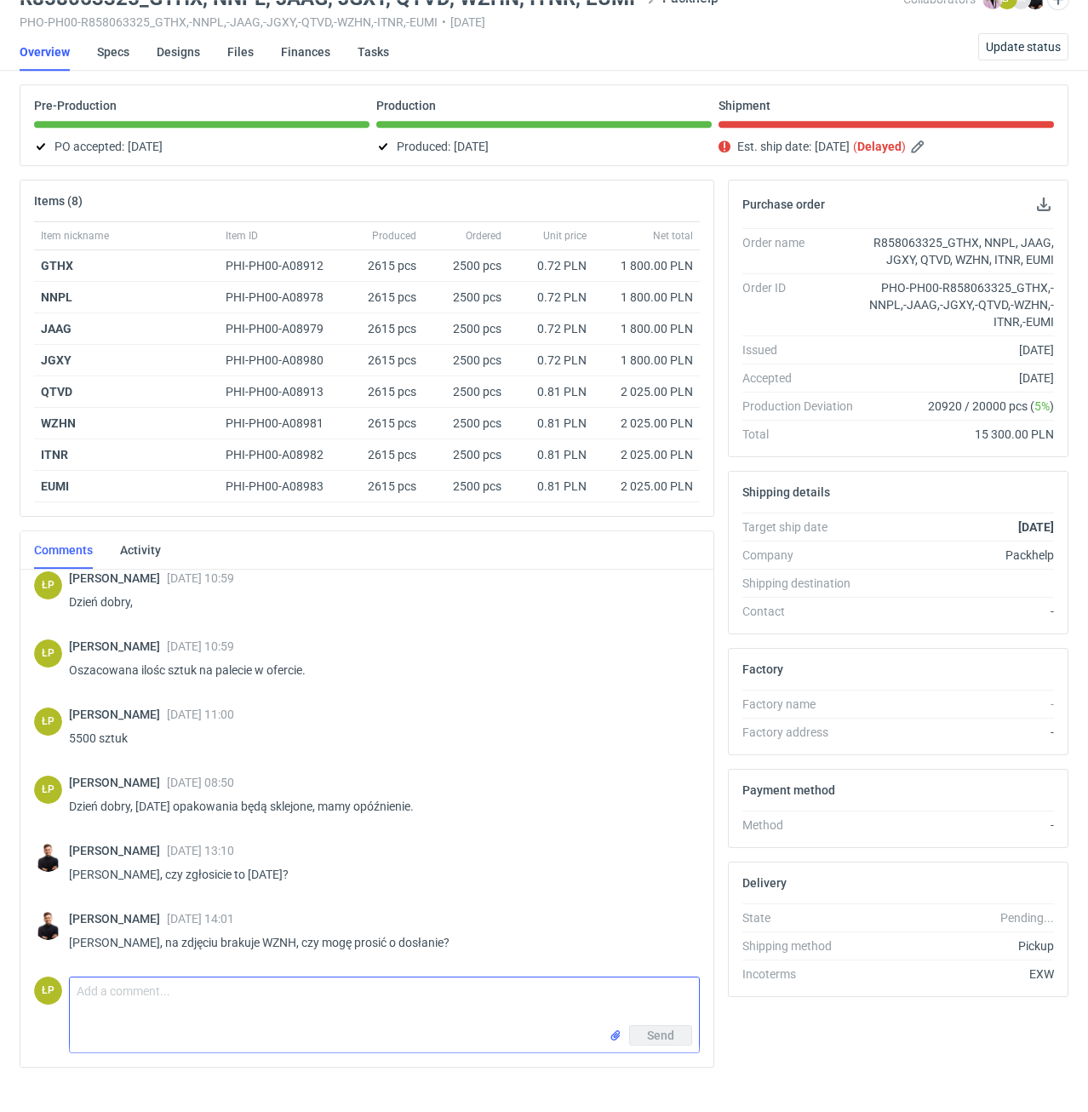
scroll to position [104, 0]
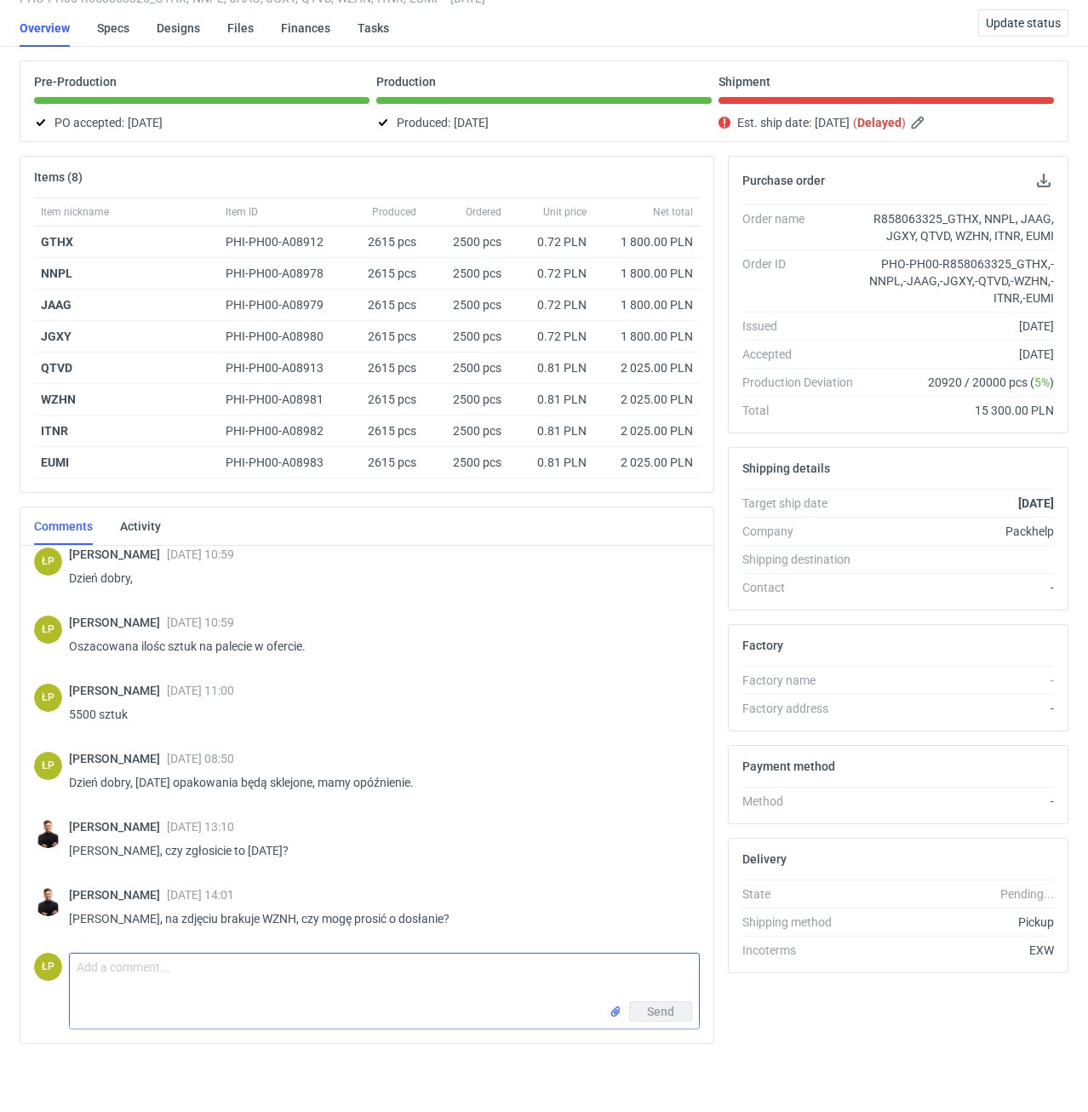
click at [438, 977] on textarea "Comment message" at bounding box center [384, 977] width 629 height 48
type textarea "Tak, przepraszam, produkcja nie zostawiła tego wzoru, będę szukać i jutro rano …"
click at [671, 1010] on span "Send" at bounding box center [660, 1011] width 27 height 12
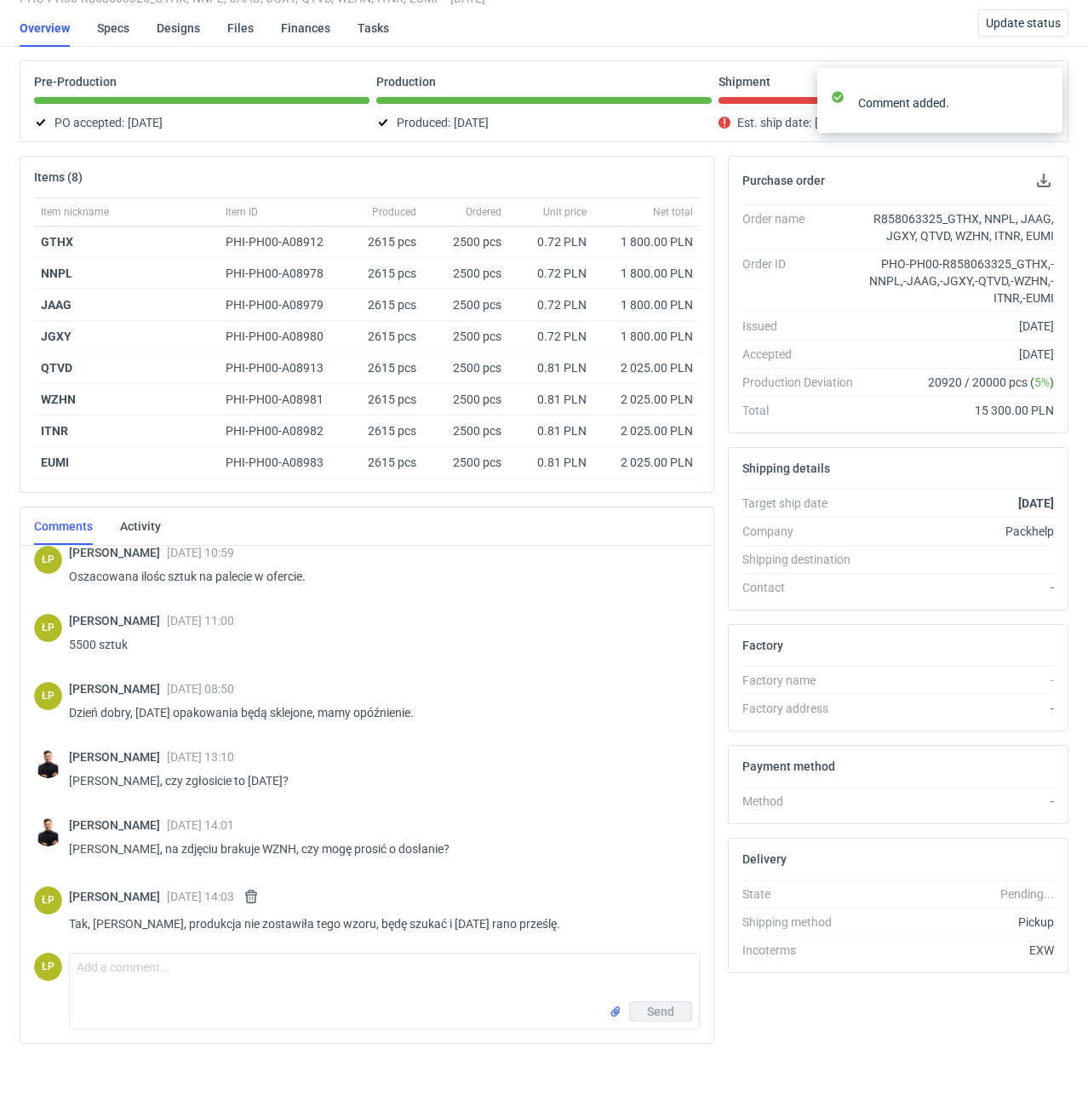
click at [745, 1026] on div "Purchase order Order name R858063325_GTHX, NNPL, JAAG, JGXY, QTVD, WZHN, ITNR, …" at bounding box center [898, 607] width 354 height 902
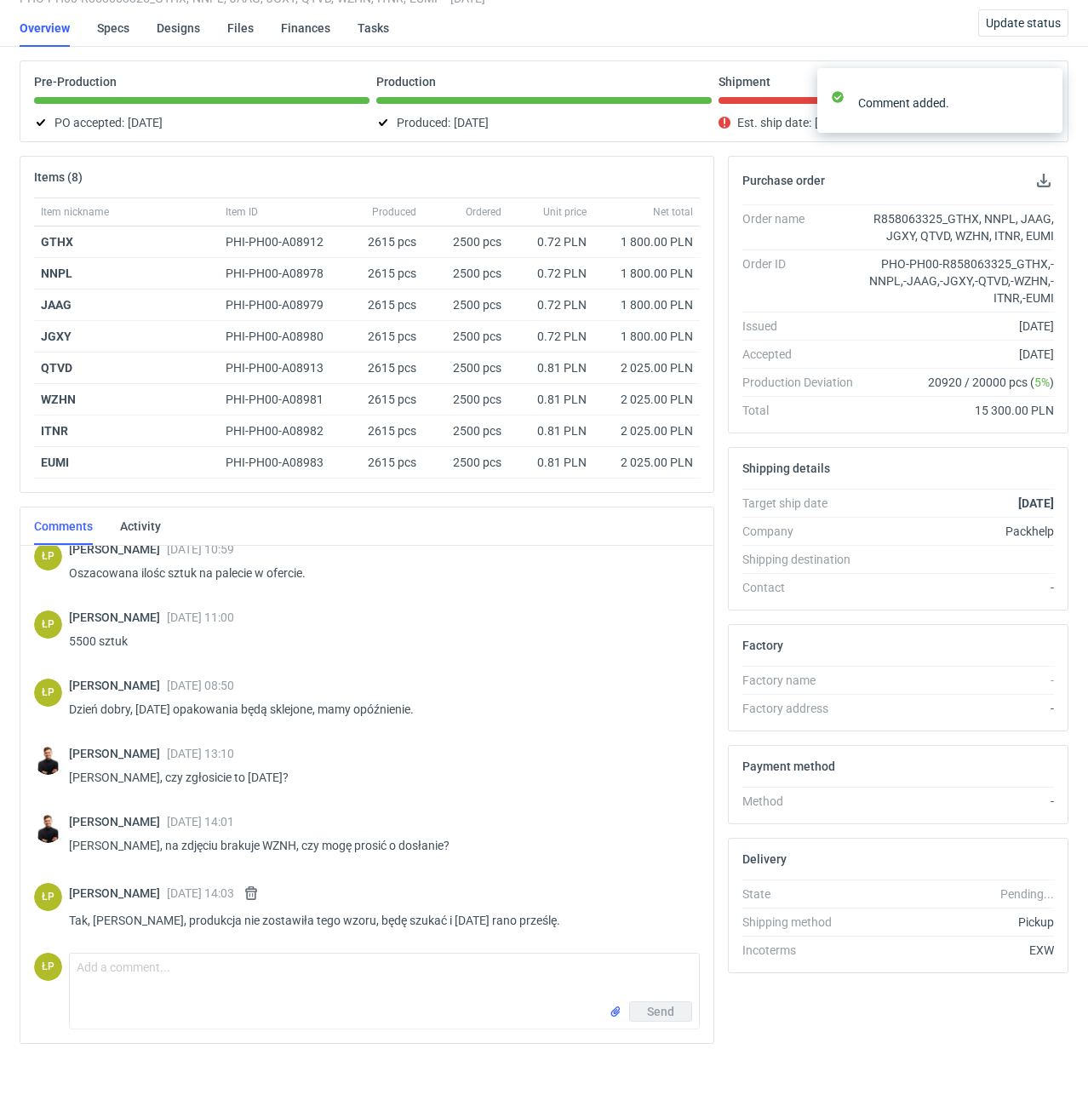
scroll to position [664, 0]
